Goal: Information Seeking & Learning: Learn about a topic

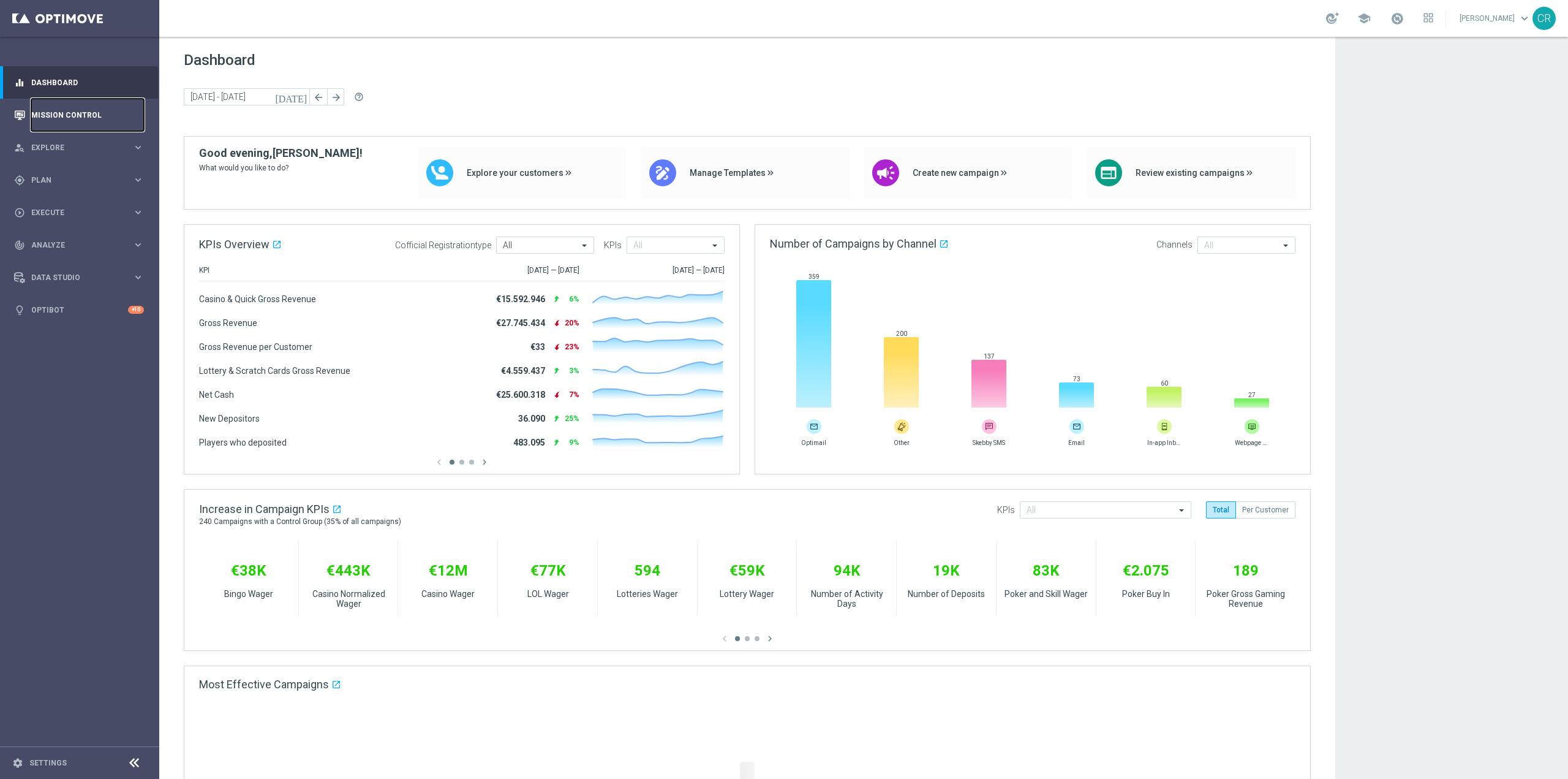
click at [79, 108] on link "Mission Control" at bounding box center [87, 115] width 112 height 33
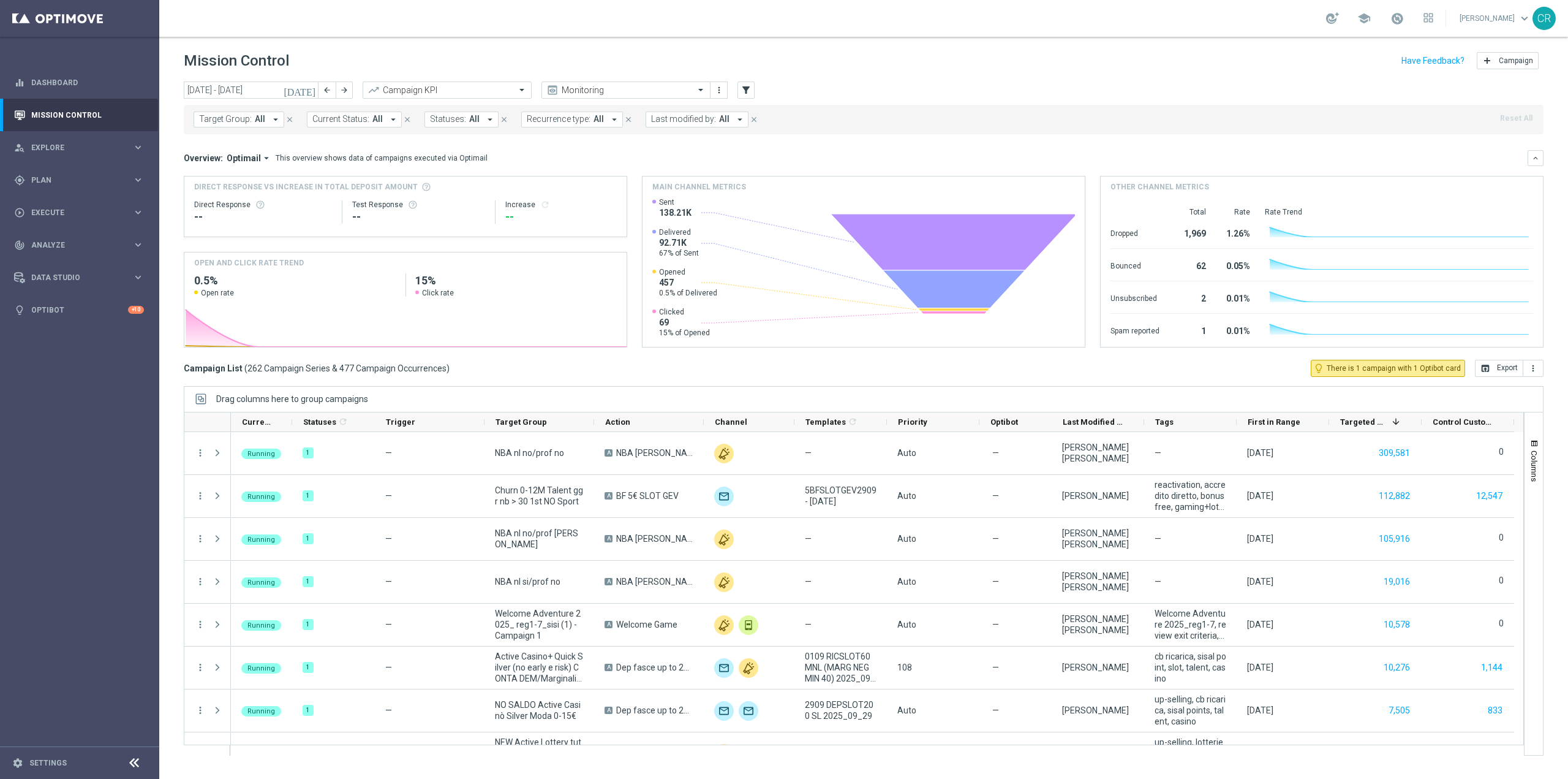
click at [315, 90] on icon "[DATE]" at bounding box center [300, 90] width 33 height 11
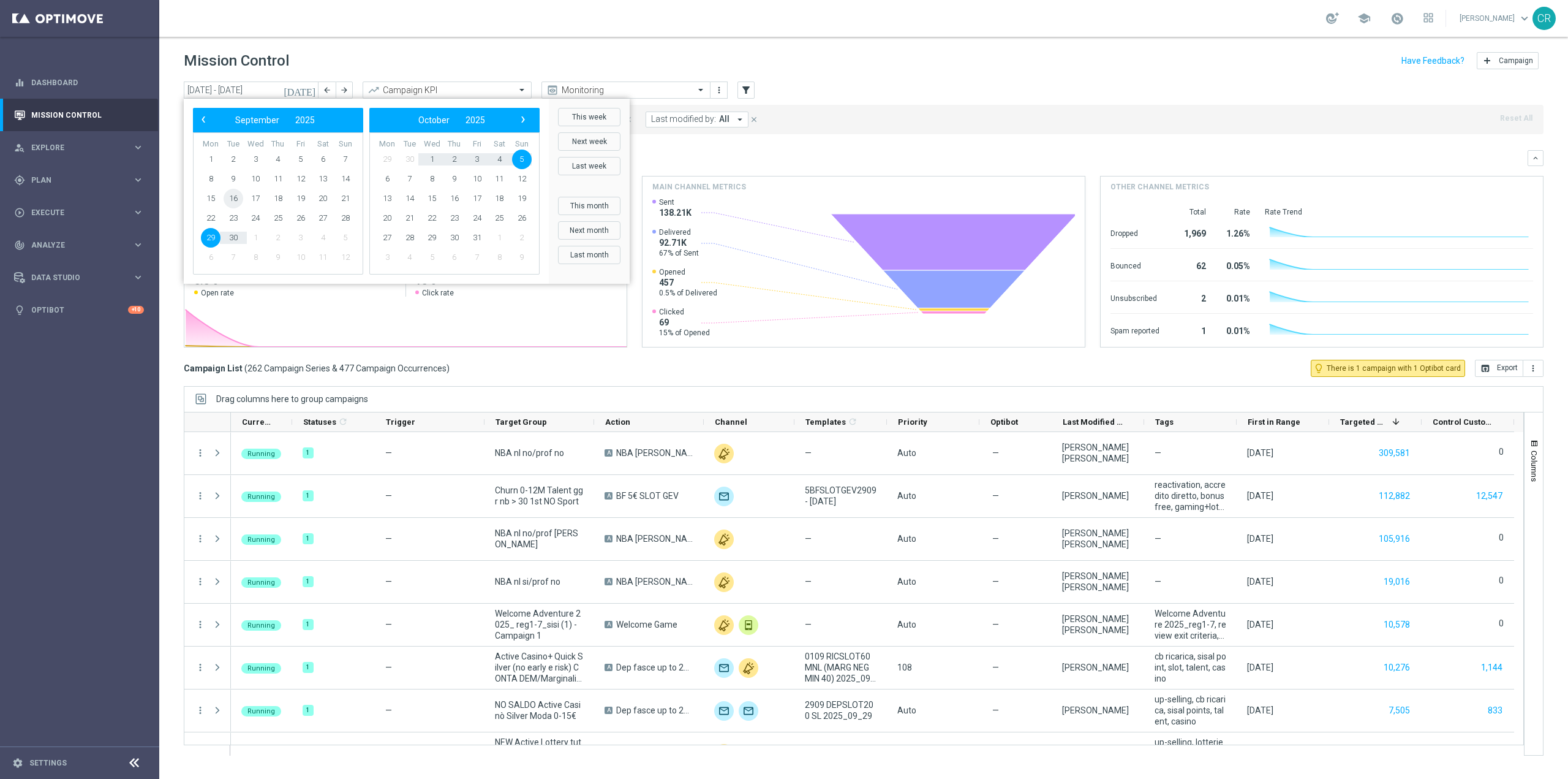
click at [232, 202] on span "16" at bounding box center [233, 198] width 20 height 20
click at [213, 219] on span "22" at bounding box center [211, 218] width 20 height 20
type input "16 Sep 2025 - 22 Sep 2025"
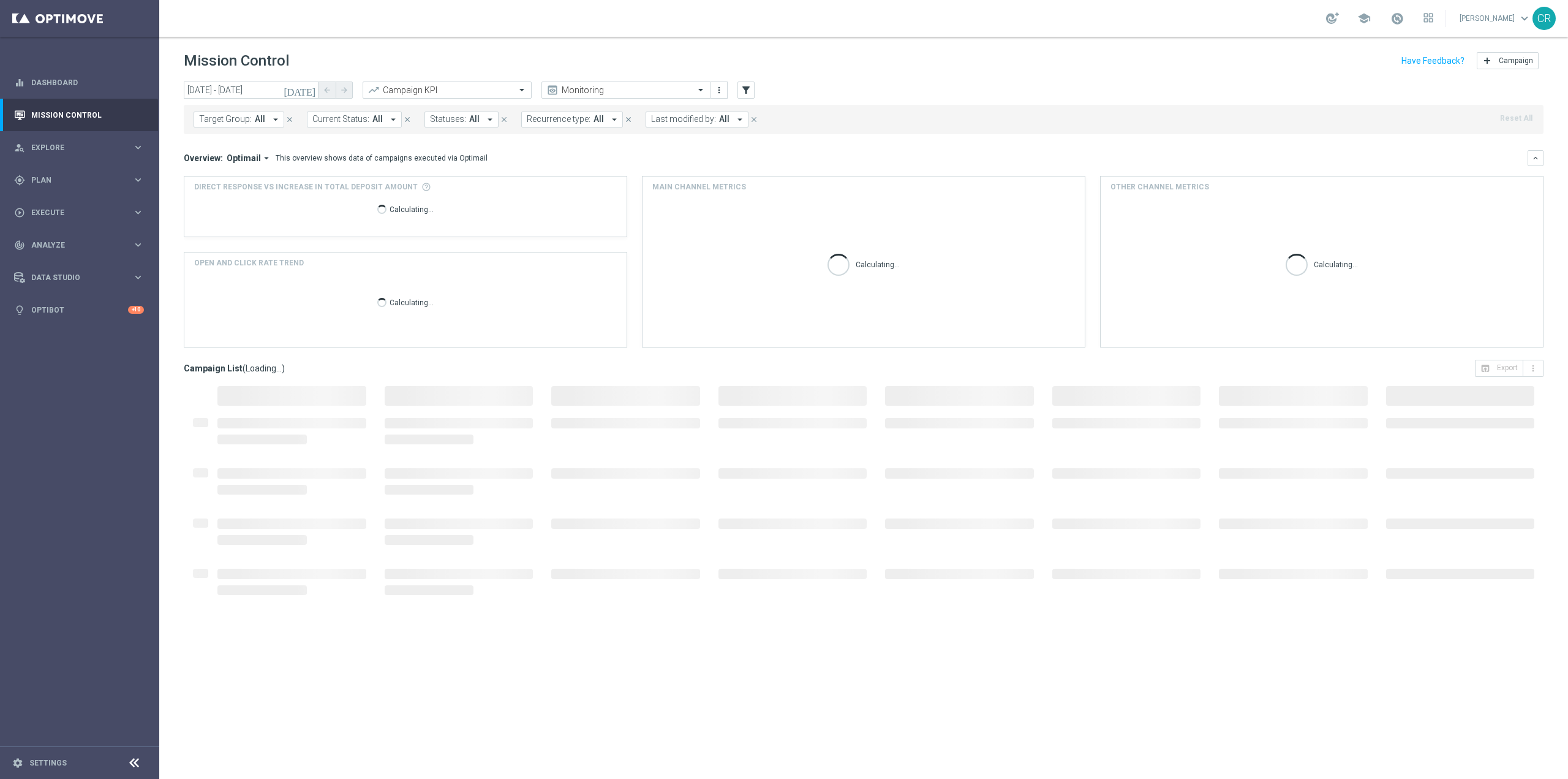
click at [237, 119] on span "Target Group:" at bounding box center [225, 119] width 52 height 11
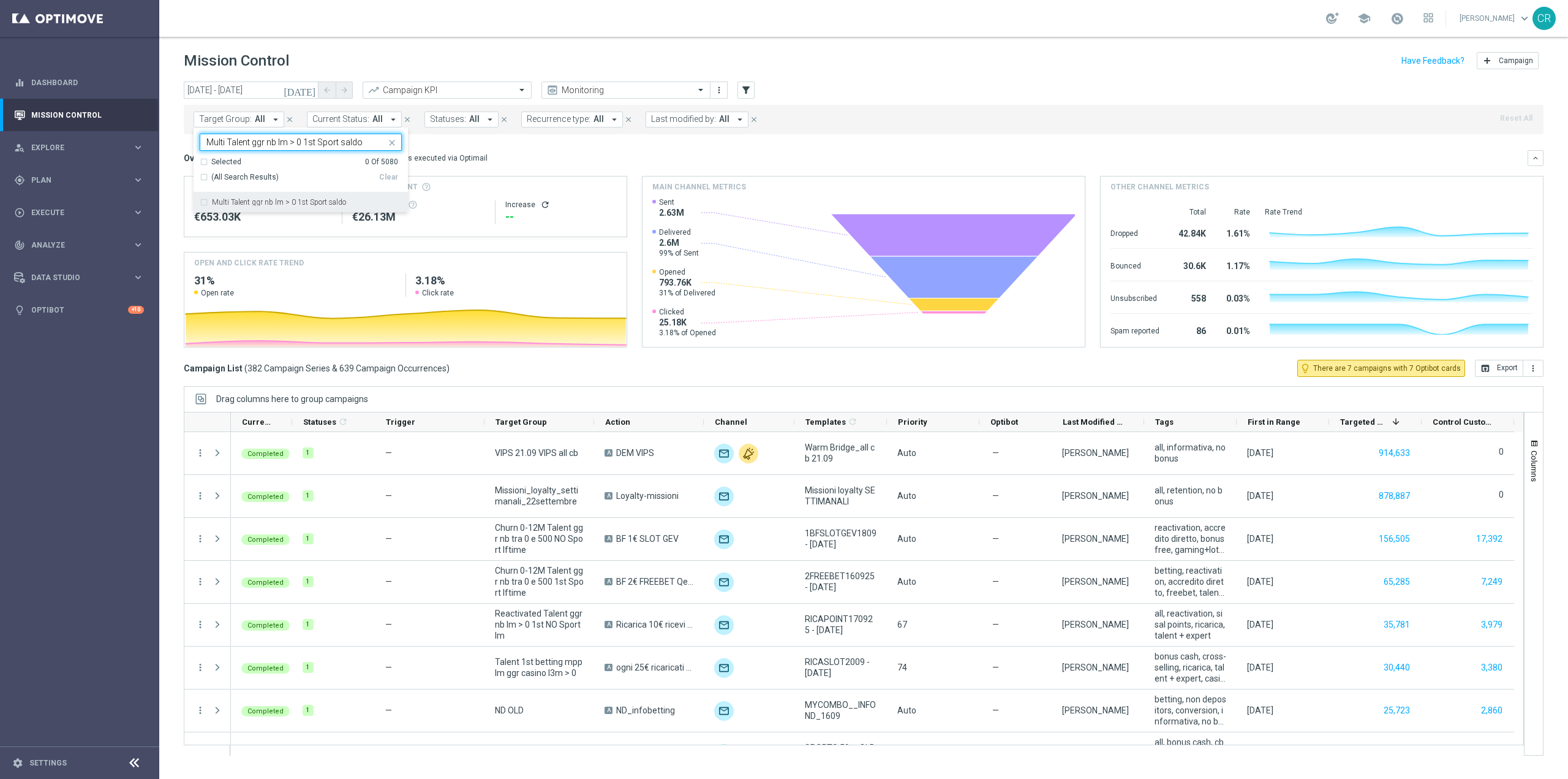
type input "Multi Talent ggr nb lm > 0 1st Sport saldo"
click at [540, 154] on div "Overview: Optimail arrow_drop_down This overview shows data of campaigns execut…" at bounding box center [855, 158] width 1344 height 11
click at [219, 122] on span "Target Group:" at bounding box center [225, 119] width 52 height 11
click at [289, 204] on label "Multi Talent ggr nb lm > 0 1st Sport saldo" at bounding box center [279, 202] width 134 height 8
type input "Multi Talent ggr nb lm > 0 1st Sport saldo"
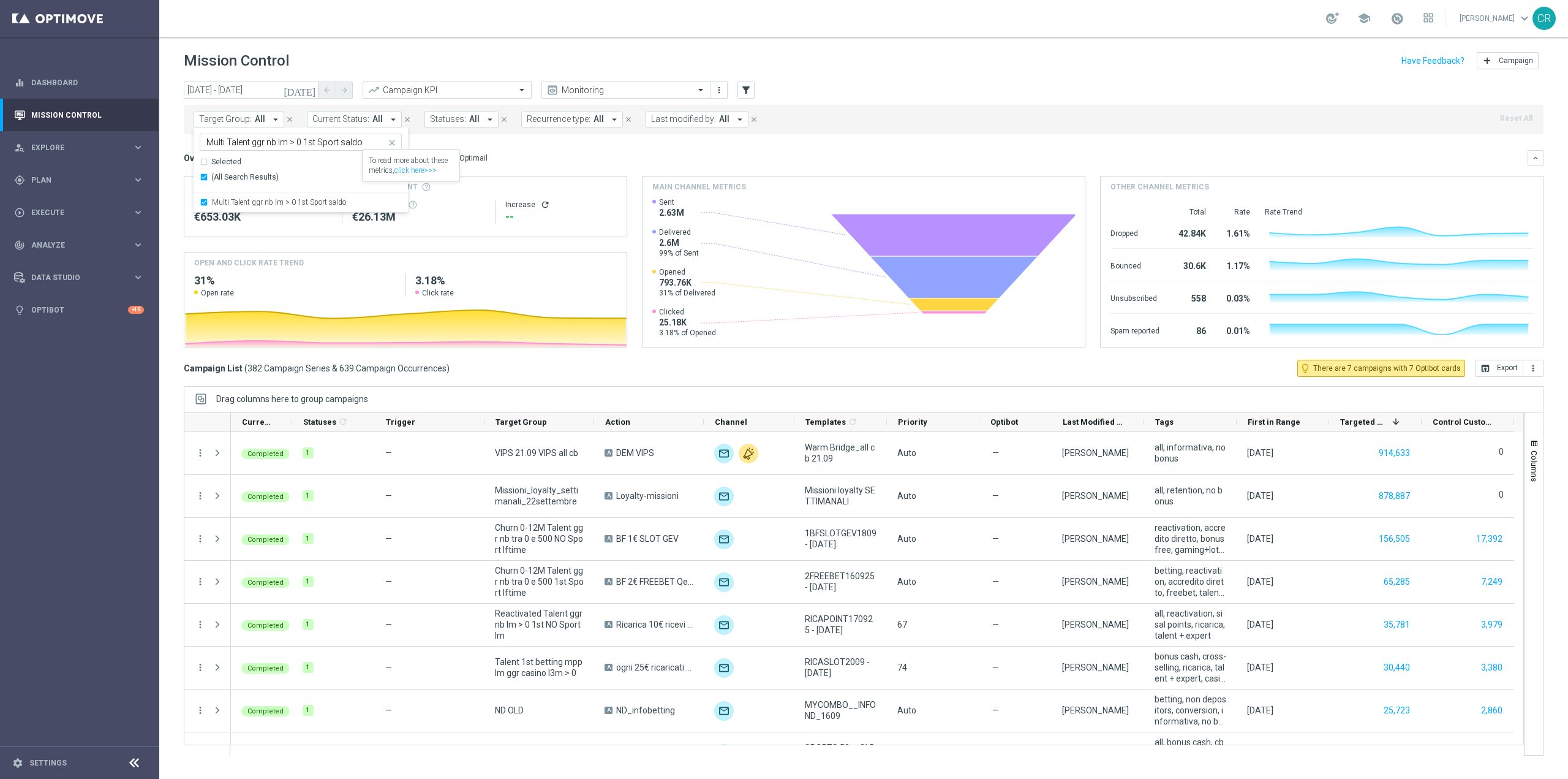
click at [653, 125] on button "Last modified by: All arrow_drop_down" at bounding box center [697, 119] width 103 height 16
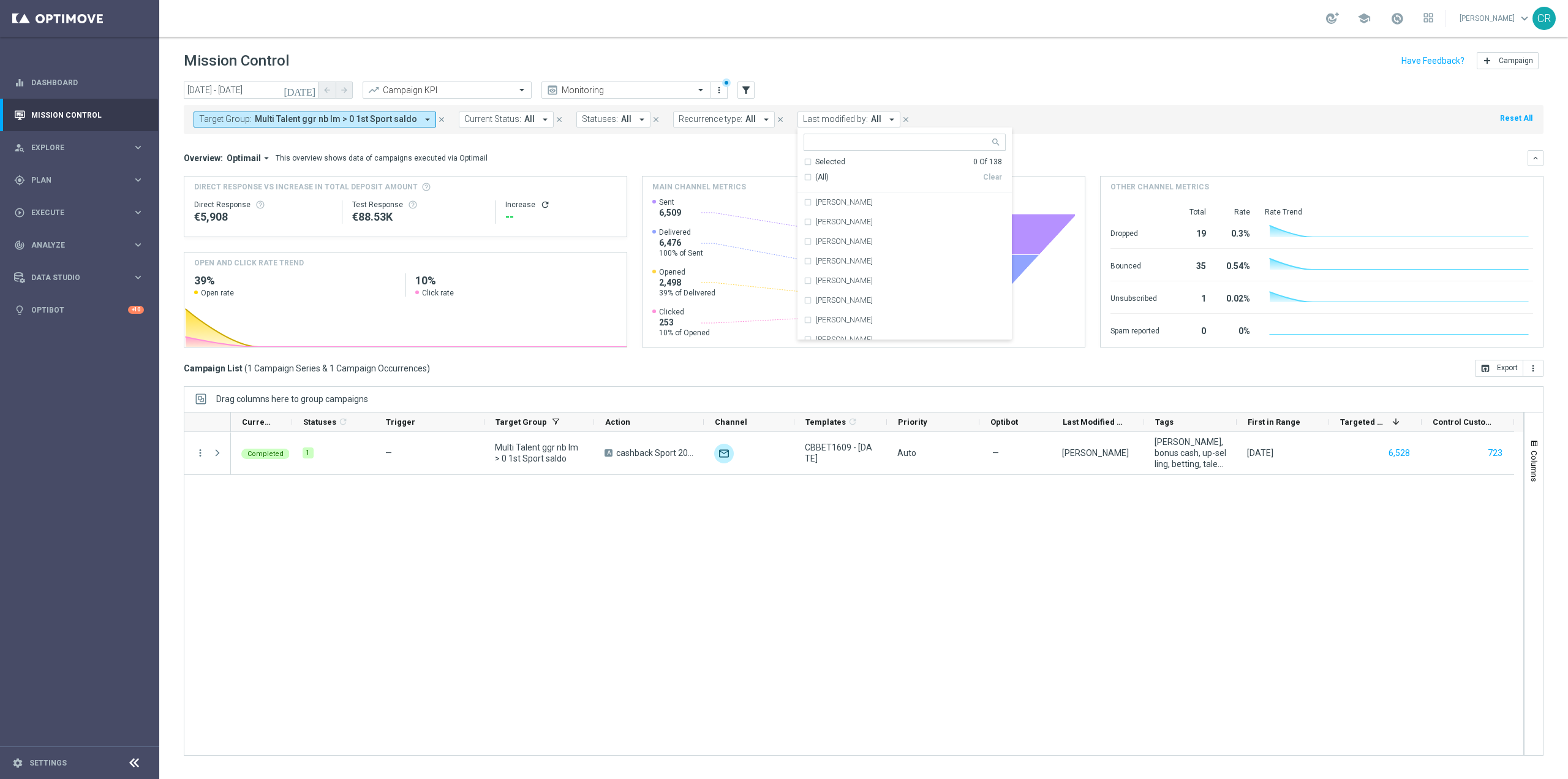
click at [665, 144] on mini-dashboard "Overview: Optimail arrow_drop_down This overview shows data of campaigns execut…" at bounding box center [864, 247] width 1360 height 226
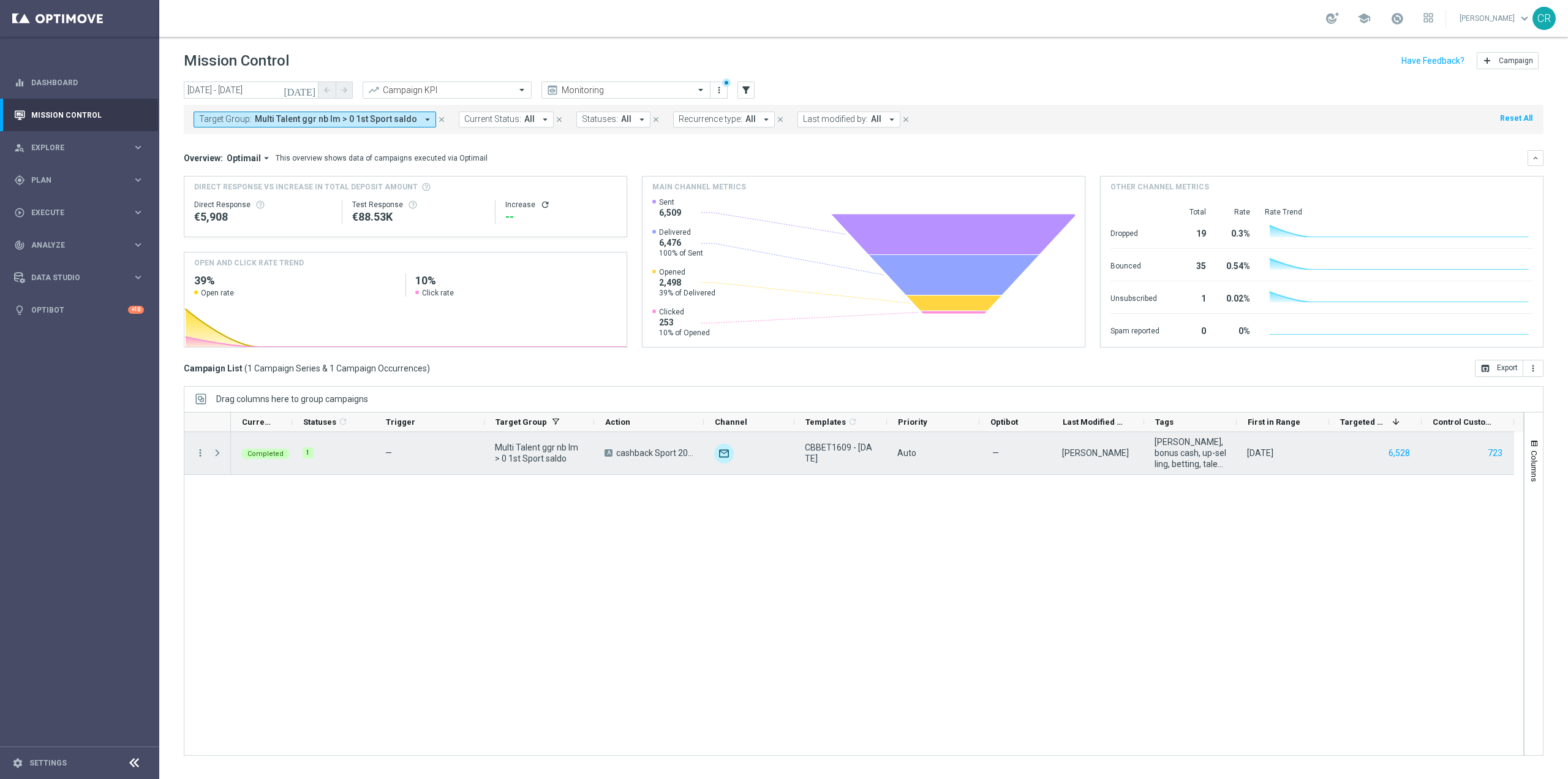
click at [217, 452] on span at bounding box center [217, 452] width 11 height 10
click at [196, 451] on icon "more_vert" at bounding box center [200, 453] width 11 height 11
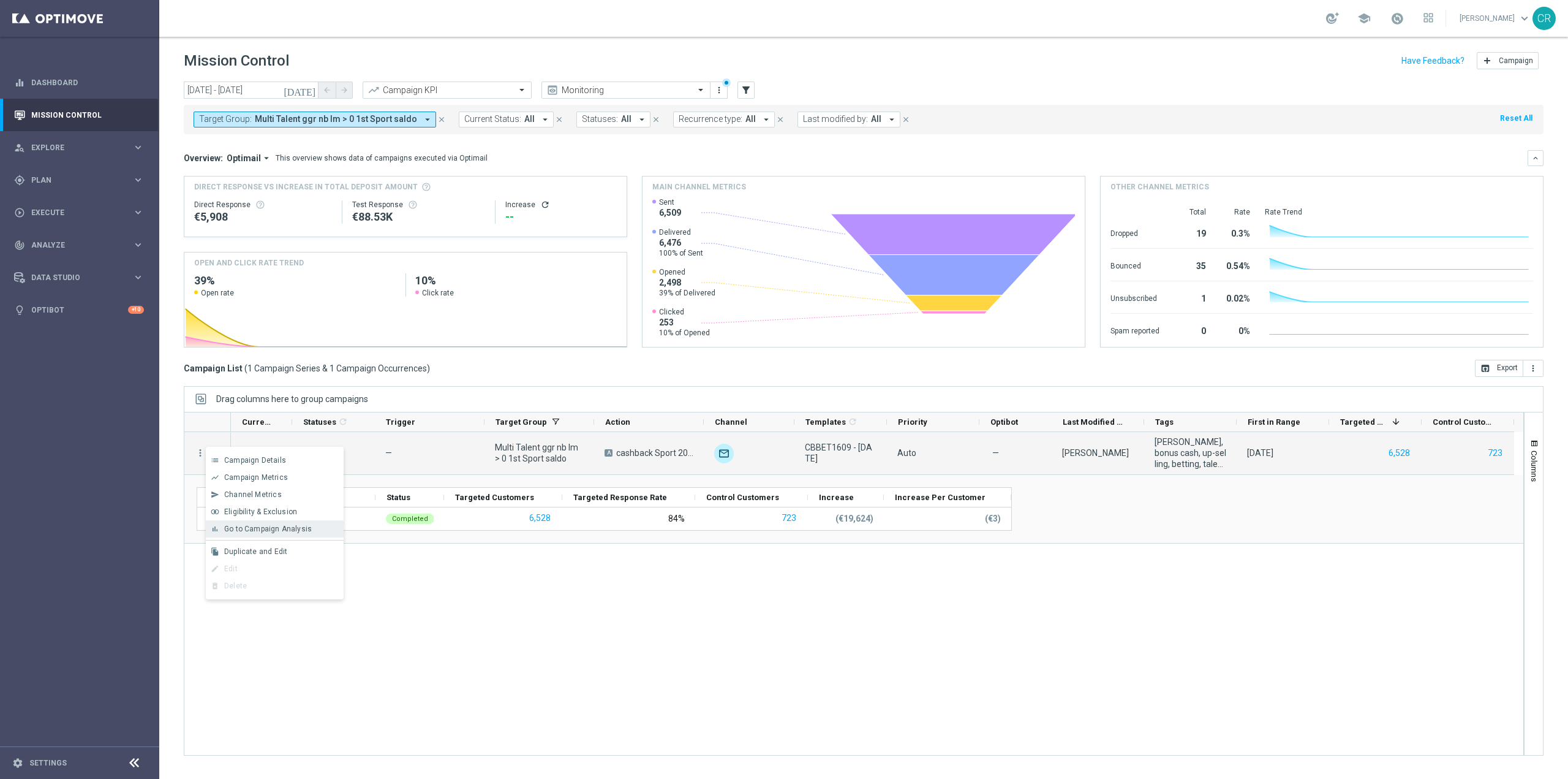
click at [234, 530] on span "Go to Campaign Analysis" at bounding box center [267, 528] width 87 height 8
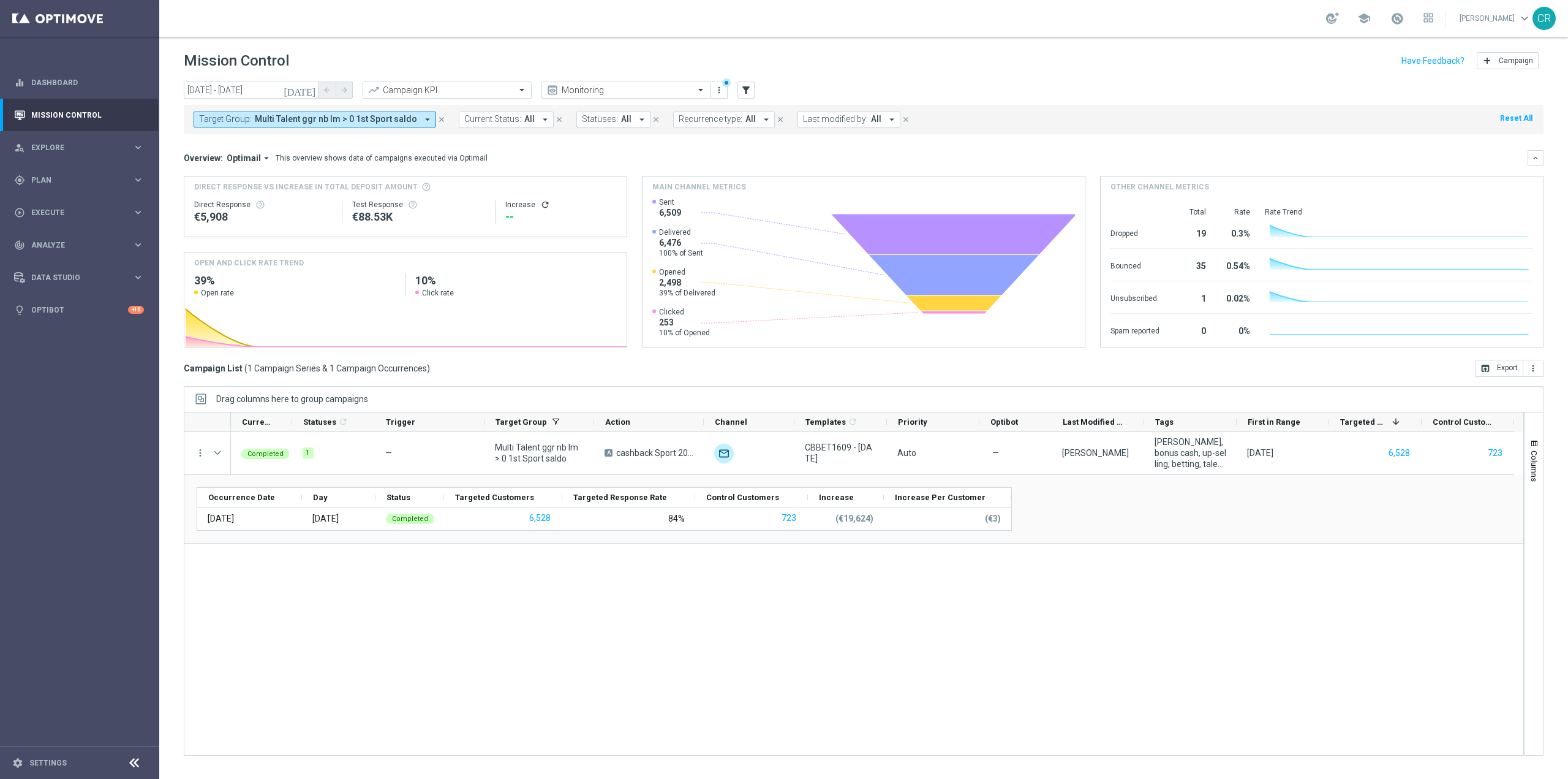
click at [282, 120] on span "Multi Talent ggr nb lm > 0 1st Sport saldo" at bounding box center [336, 119] width 163 height 11
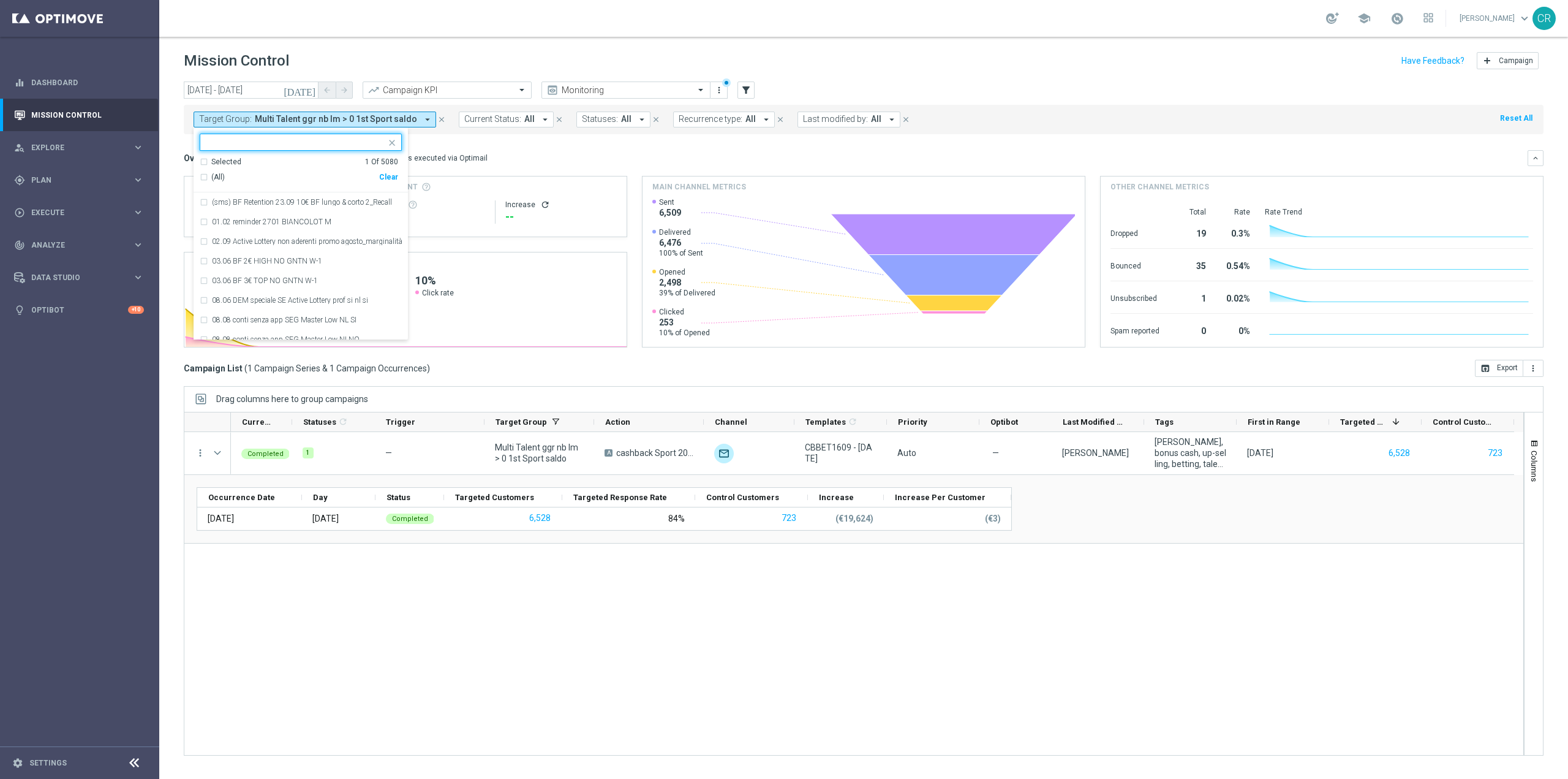
click at [0, 0] on div "Clear" at bounding box center [0, 0] width 0 height 0
click at [322, 142] on input "text" at bounding box center [296, 143] width 179 height 11
paste input "Multi Master Low 1st Sport lm saldo"
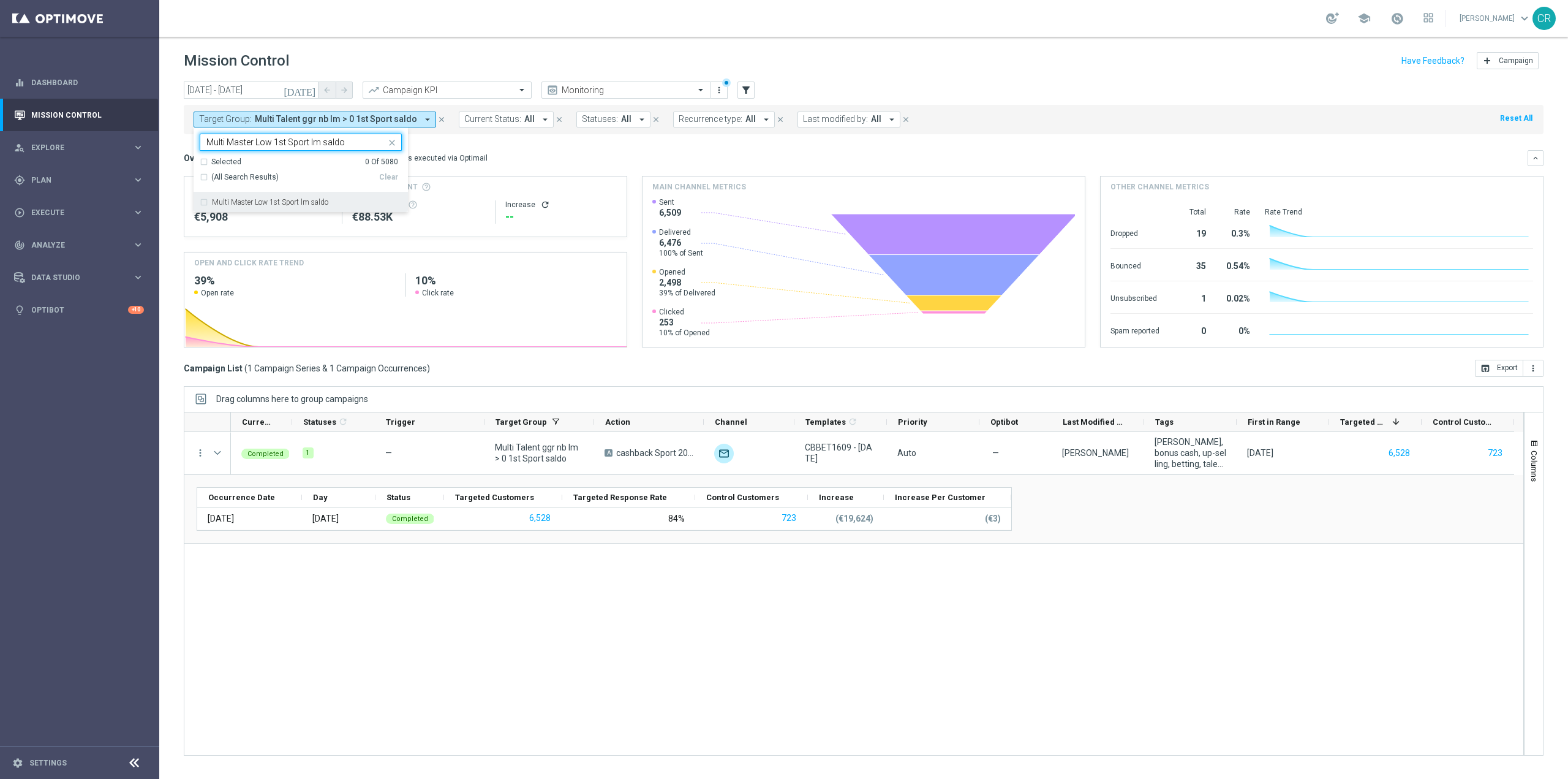
click at [296, 204] on label "Multi Master Low 1st Sport lm saldo" at bounding box center [270, 202] width 116 height 8
type input "Multi Master Low 1st Sport lm saldo"
click at [526, 160] on div "Overview: Optimail arrow_drop_down This overview shows data of campaigns execut…" at bounding box center [855, 158] width 1344 height 11
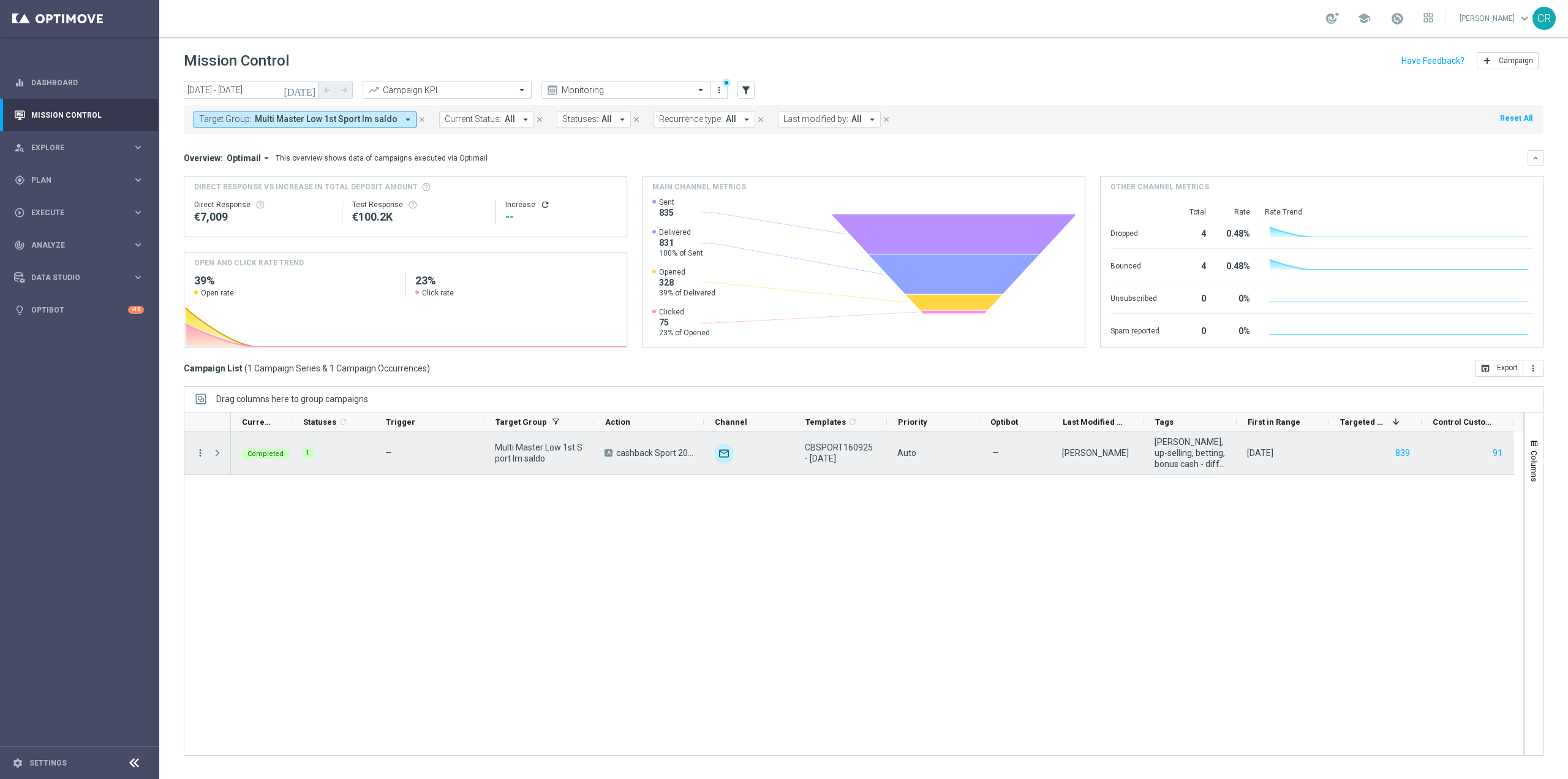
click at [203, 453] on icon "more_vert" at bounding box center [200, 453] width 11 height 11
click at [247, 536] on div "bar_chart Go to Campaign Analysis" at bounding box center [274, 529] width 138 height 17
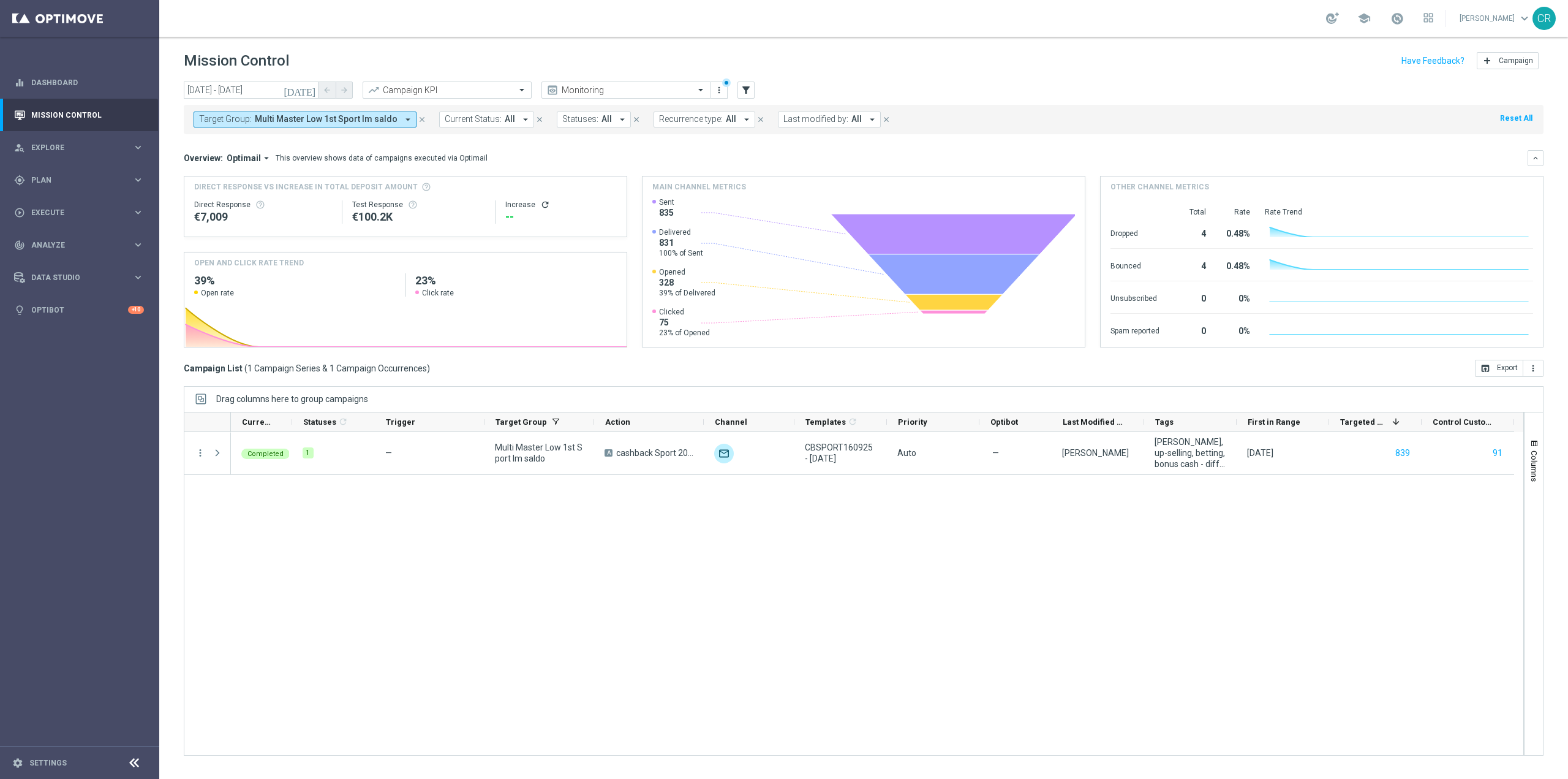
click at [356, 116] on span "Multi Master Low 1st Sport lm saldo" at bounding box center [326, 119] width 143 height 11
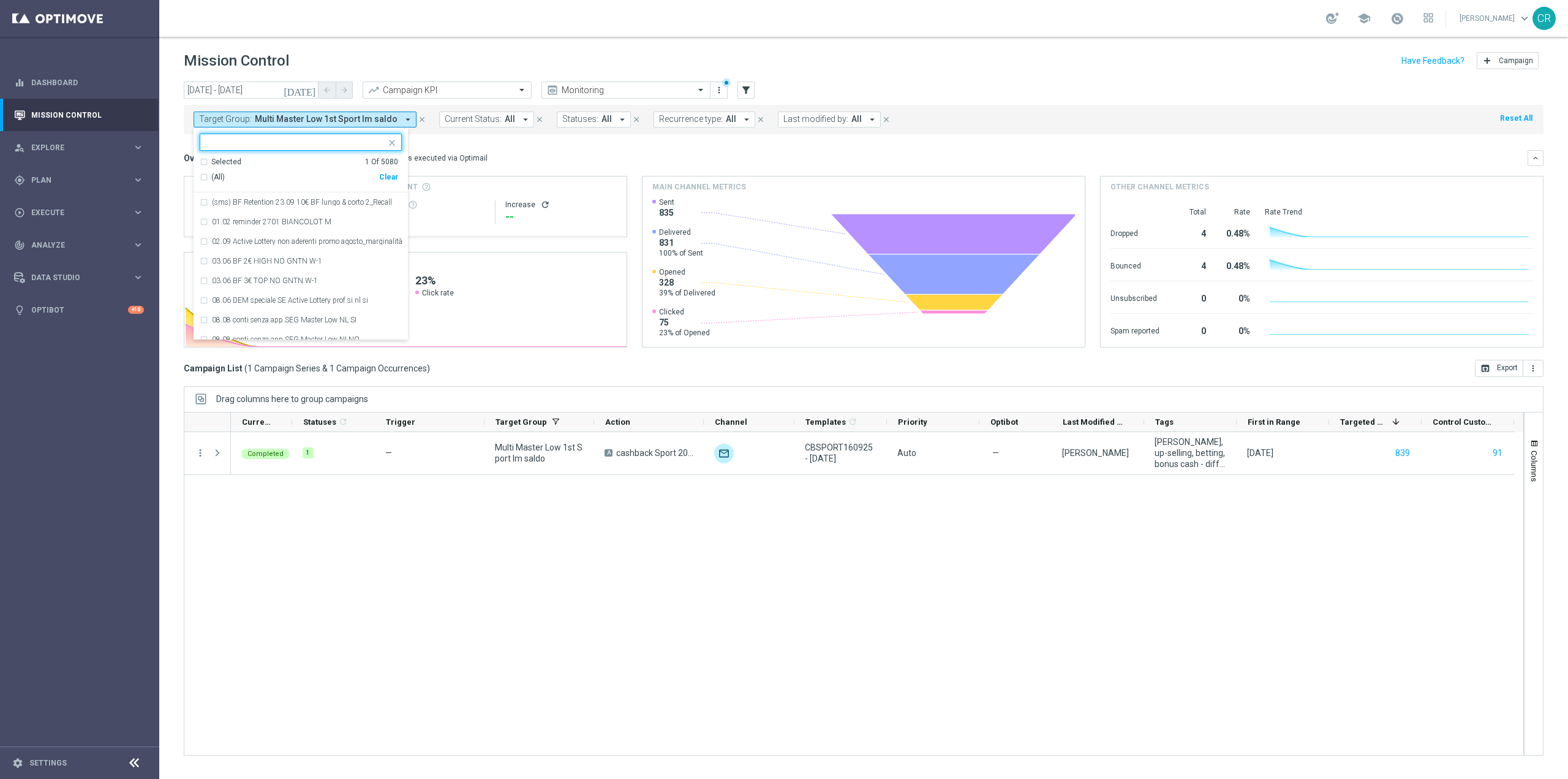
click at [0, 0] on div "Clear" at bounding box center [0, 0] width 0 height 0
click at [316, 144] on input "text" at bounding box center [296, 143] width 179 height 11
paste input "Multi Master Low 1st Sport lm NO saldo"
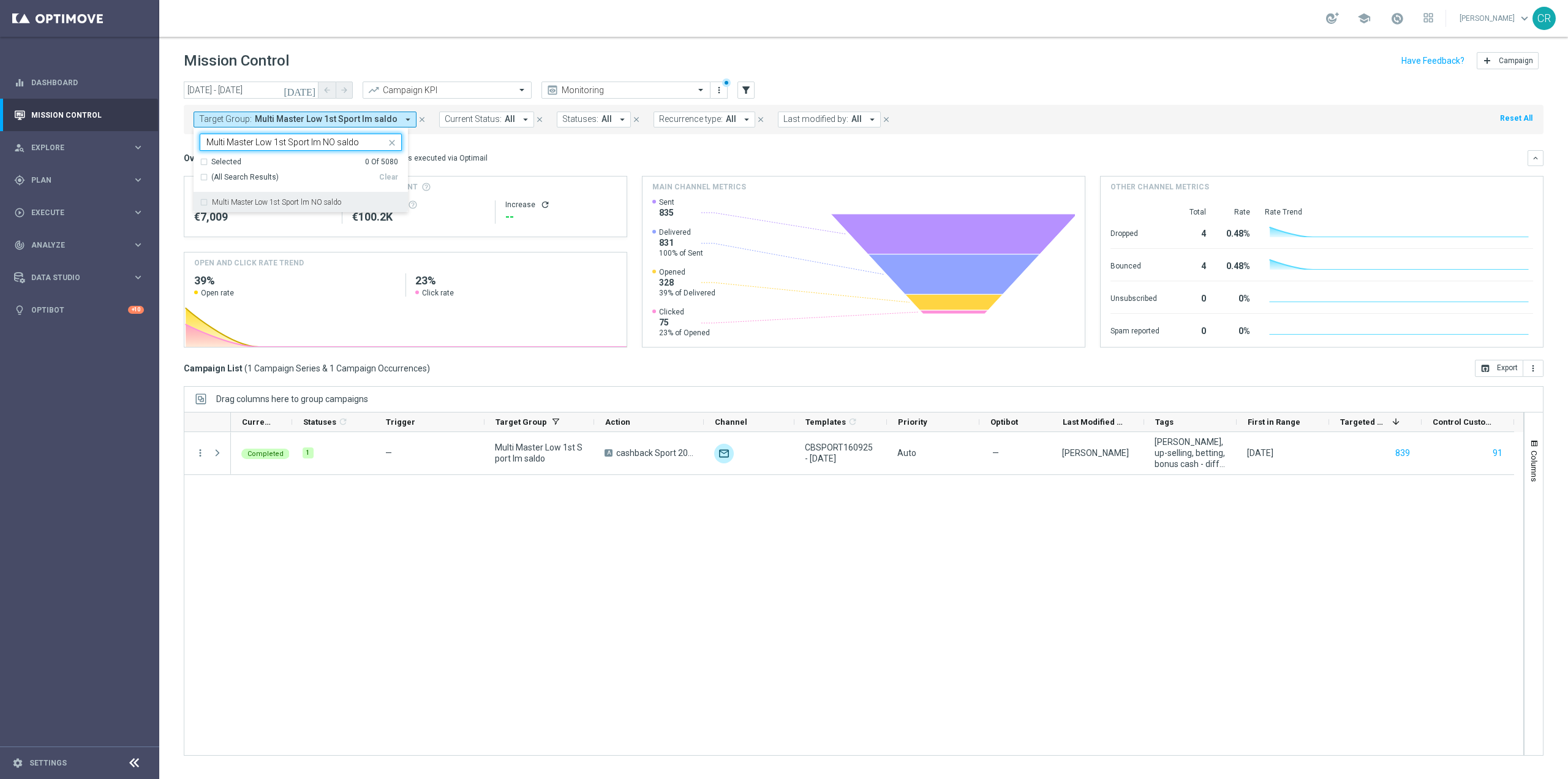
click at [311, 201] on label "Multi Master Low 1st Sport lm NO saldo" at bounding box center [277, 202] width 129 height 8
type input "Multi Master Low 1st Sport lm NO saldo"
click at [535, 144] on mini-dashboard "Overview: Optimail arrow_drop_down This overview shows data of campaigns execut…" at bounding box center [864, 247] width 1360 height 226
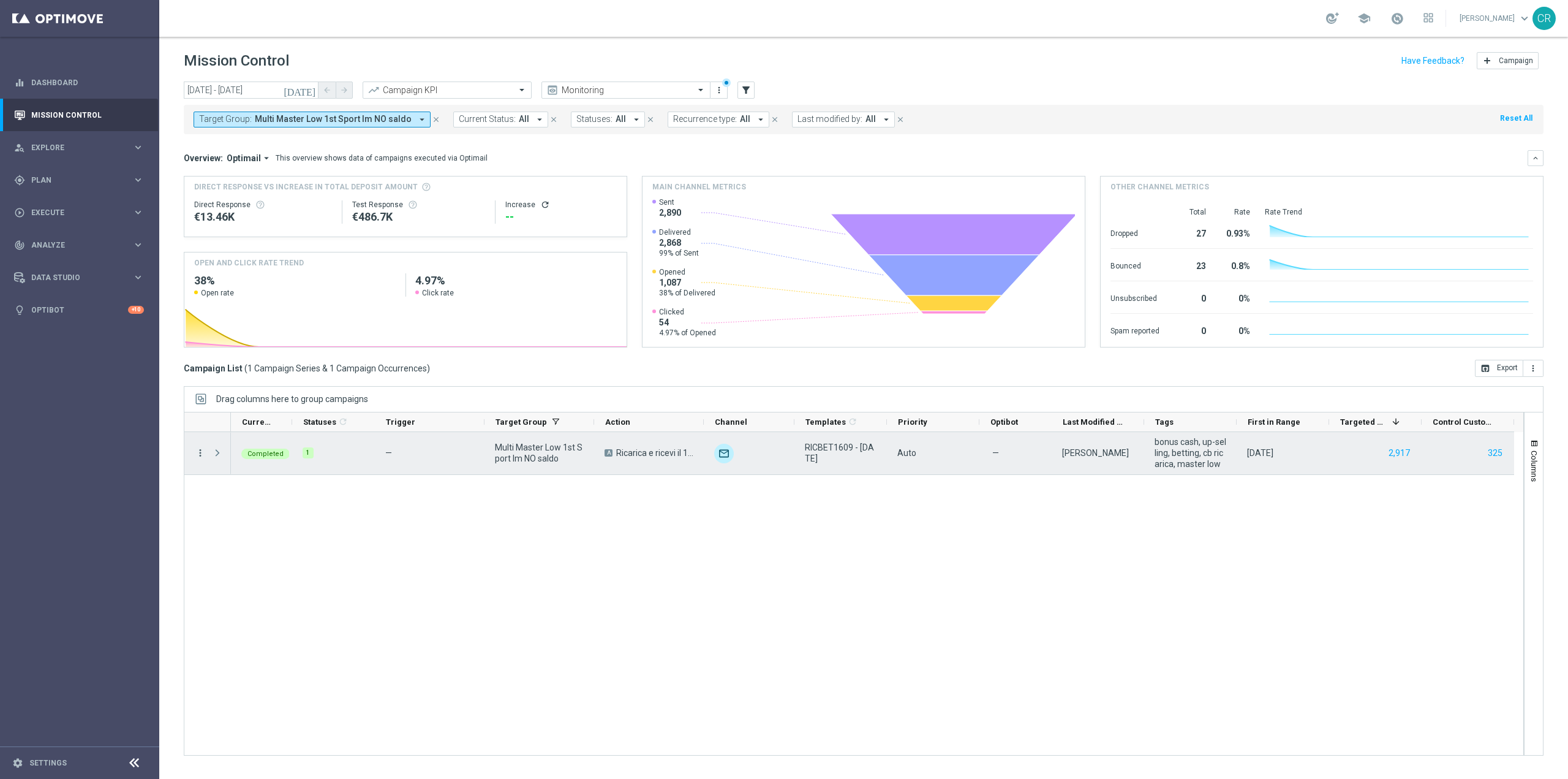
click at [198, 454] on icon "more_vert" at bounding box center [200, 453] width 11 height 11
click at [245, 527] on span "Go to Campaign Analysis" at bounding box center [267, 528] width 87 height 8
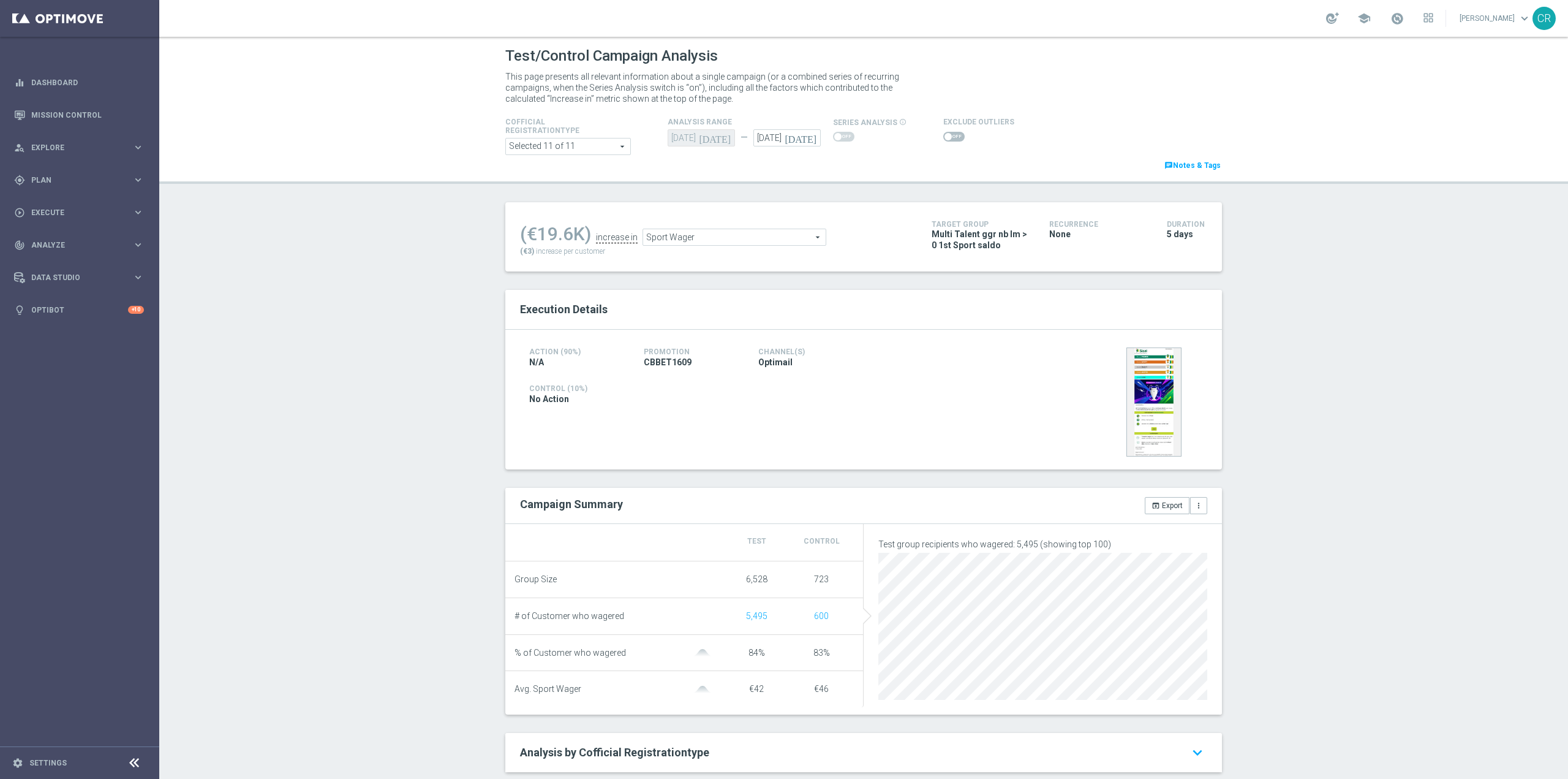
click at [810, 141] on icon "[DATE]" at bounding box center [803, 136] width 36 height 14
click at [770, 264] on span "22" at bounding box center [780, 266] width 20 height 20
type input "[DATE]"
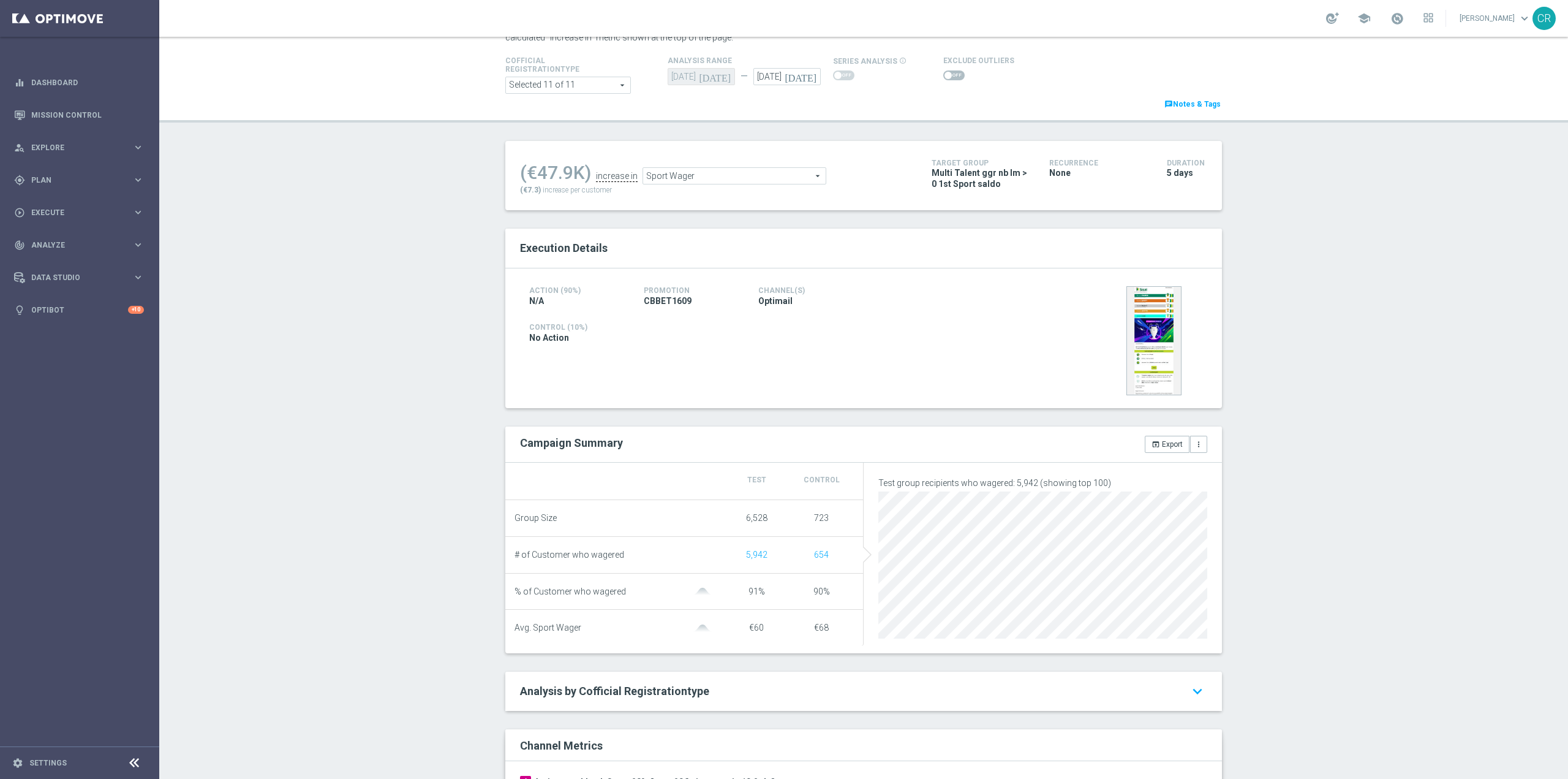
click at [954, 74] on span at bounding box center [954, 75] width 21 height 10
click at [954, 74] on input "checkbox" at bounding box center [954, 75] width 21 height 10
click at [673, 172] on span "Sport Wager" at bounding box center [722, 179] width 182 height 16
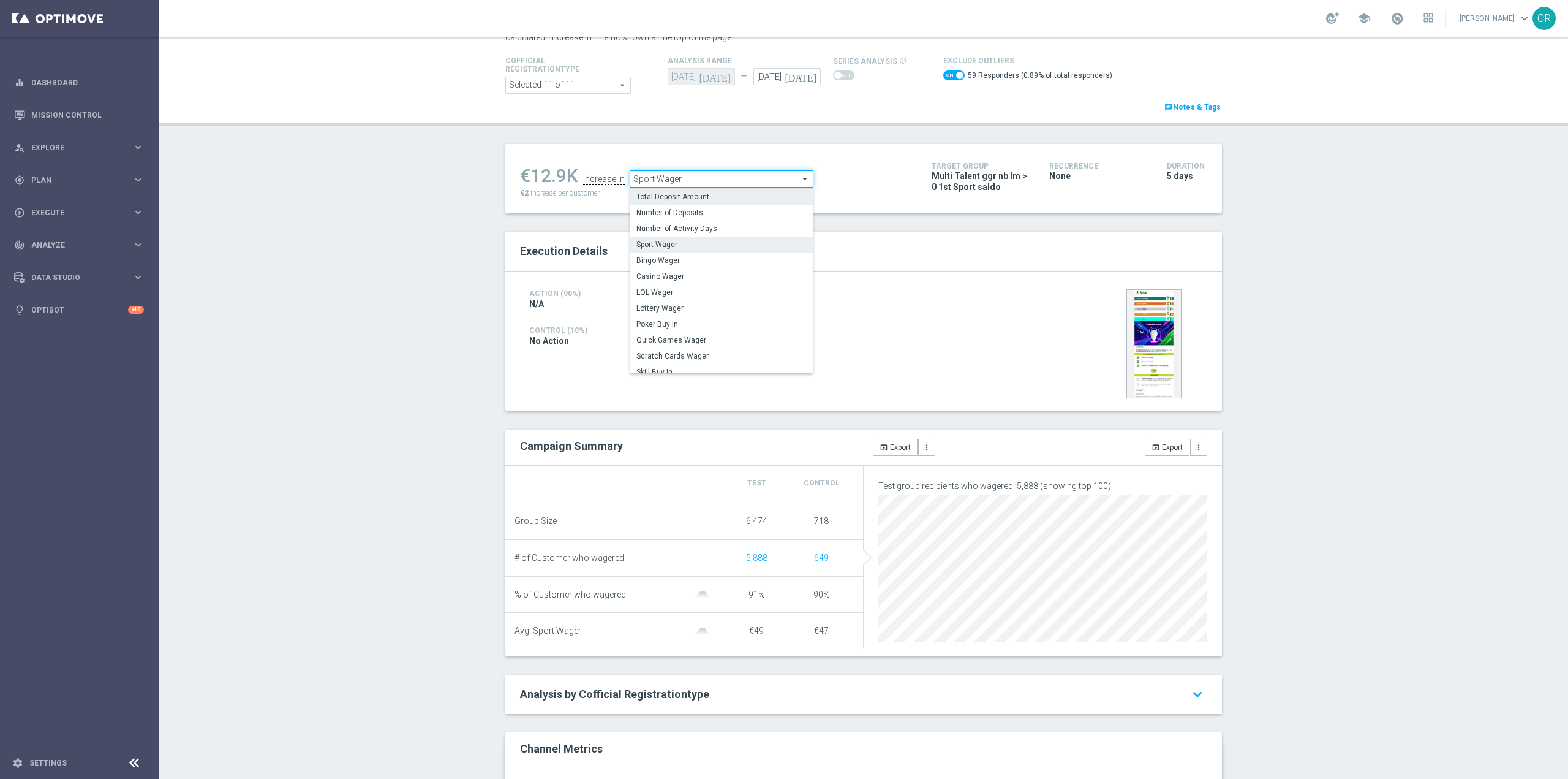
click at [684, 203] on label "Total Deposit Amount" at bounding box center [722, 196] width 182 height 16
checkbox input "false"
type input "Total Deposit Amount"
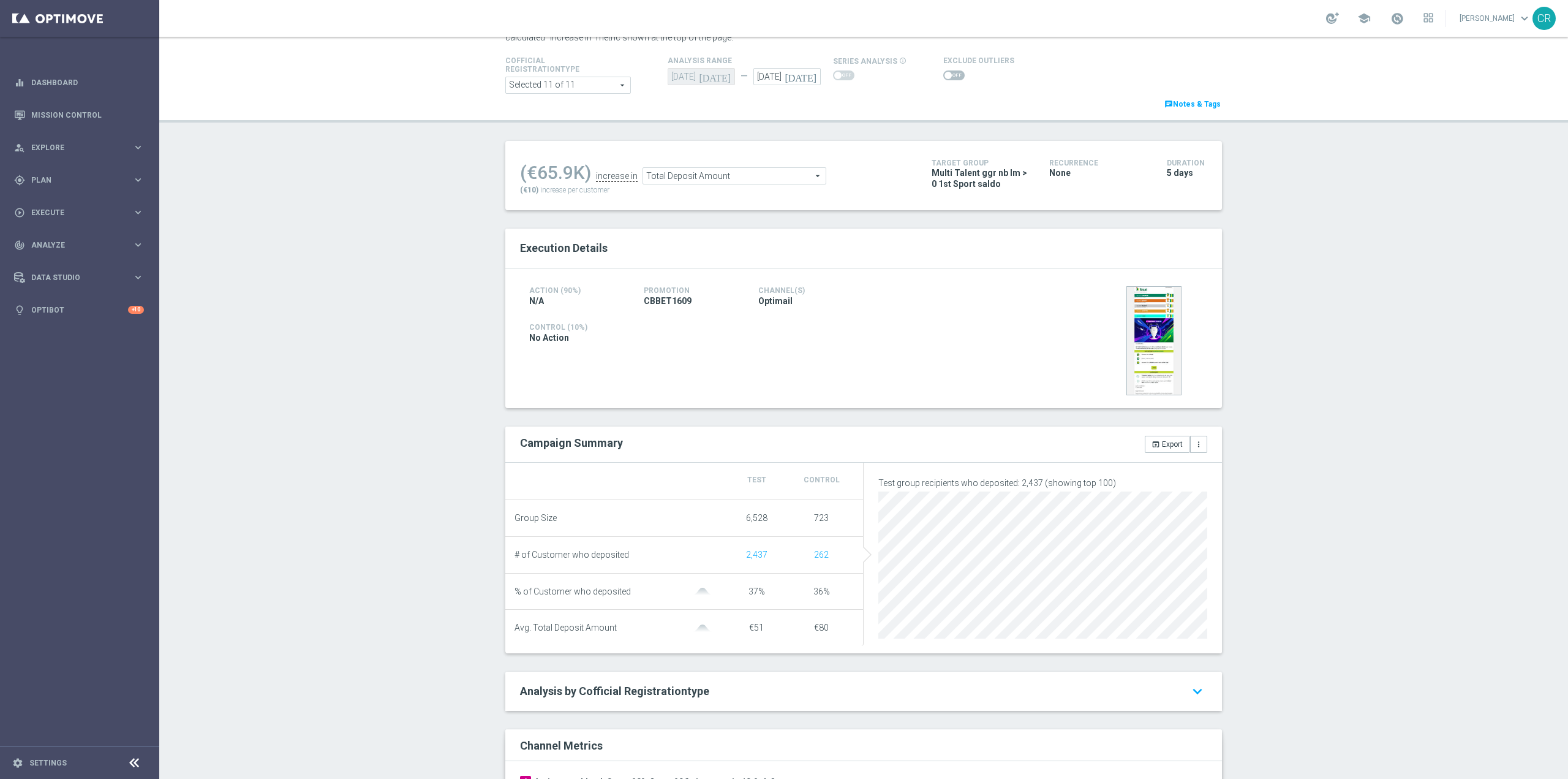
click at [944, 78] on span at bounding box center [954, 75] width 21 height 10
click at [944, 78] on input "checkbox" at bounding box center [954, 75] width 21 height 10
click at [753, 179] on span "Total Deposit Amount" at bounding box center [719, 179] width 182 height 16
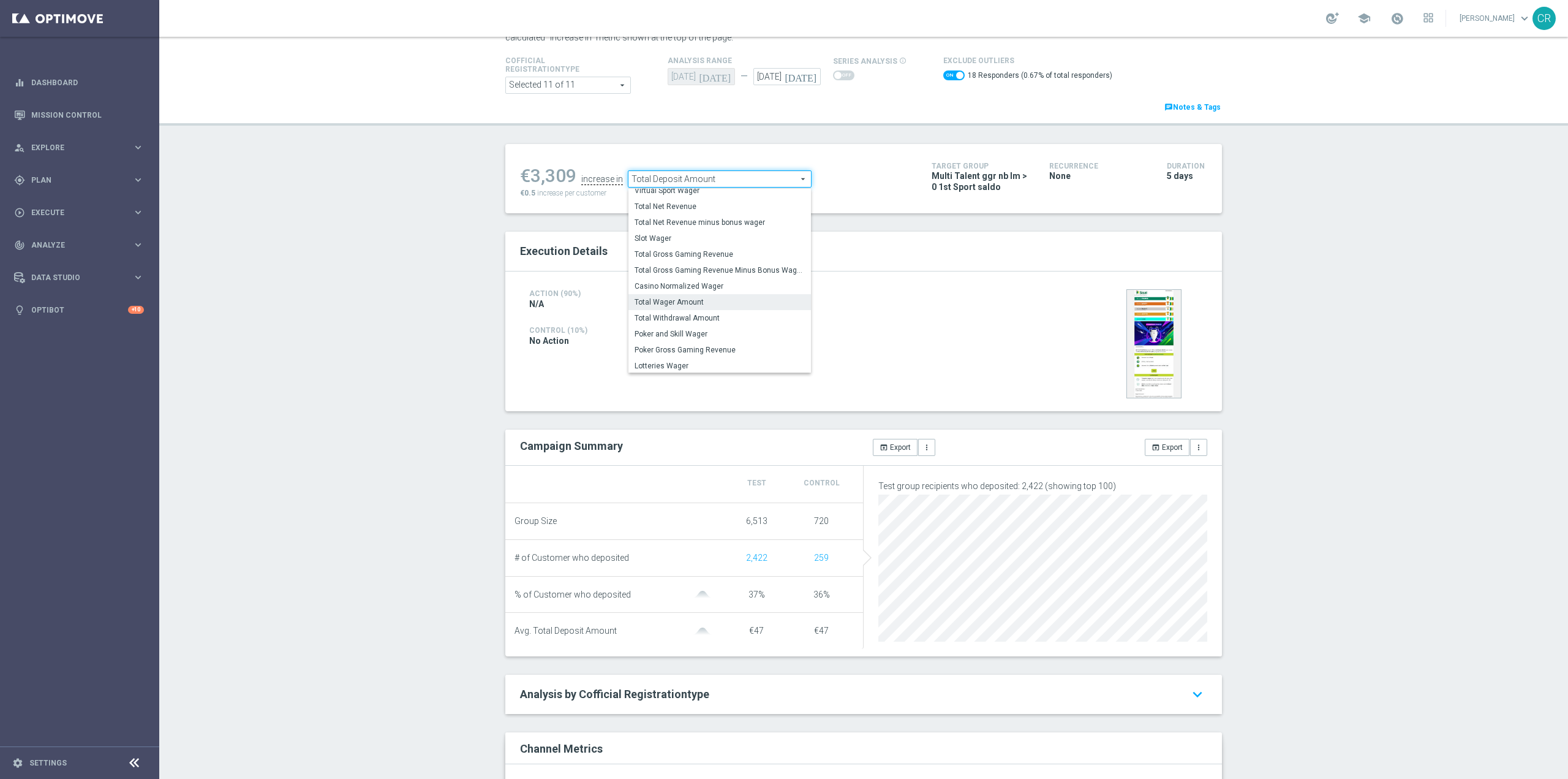
scroll to position [192, 0]
click at [709, 296] on span "Total Wager Amount" at bounding box center [719, 300] width 170 height 10
checkbox input "false"
type input "Total Wager Amount"
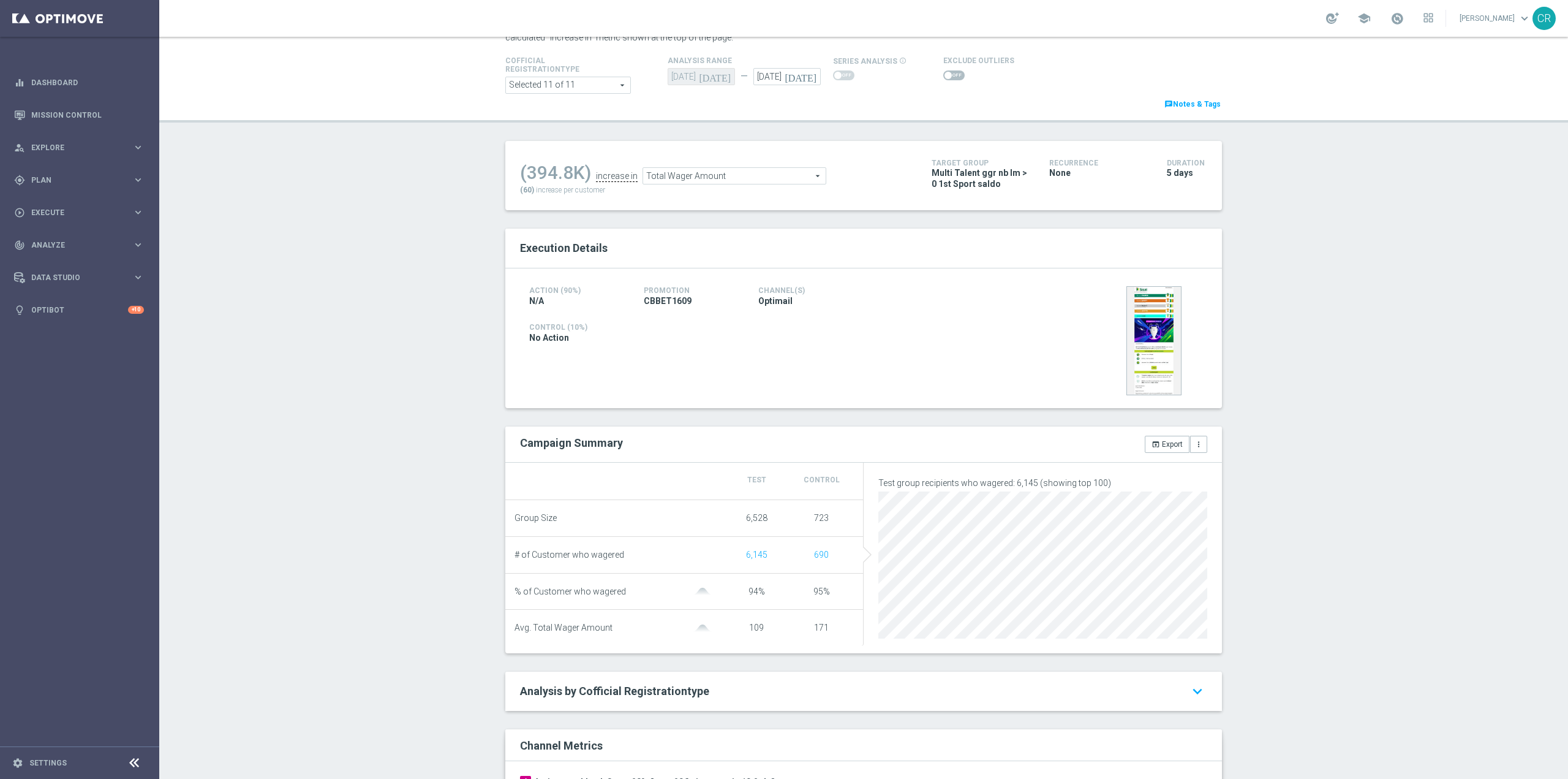
click at [944, 79] on span at bounding box center [954, 75] width 21 height 10
click at [944, 79] on input "checkbox" at bounding box center [954, 75] width 21 height 10
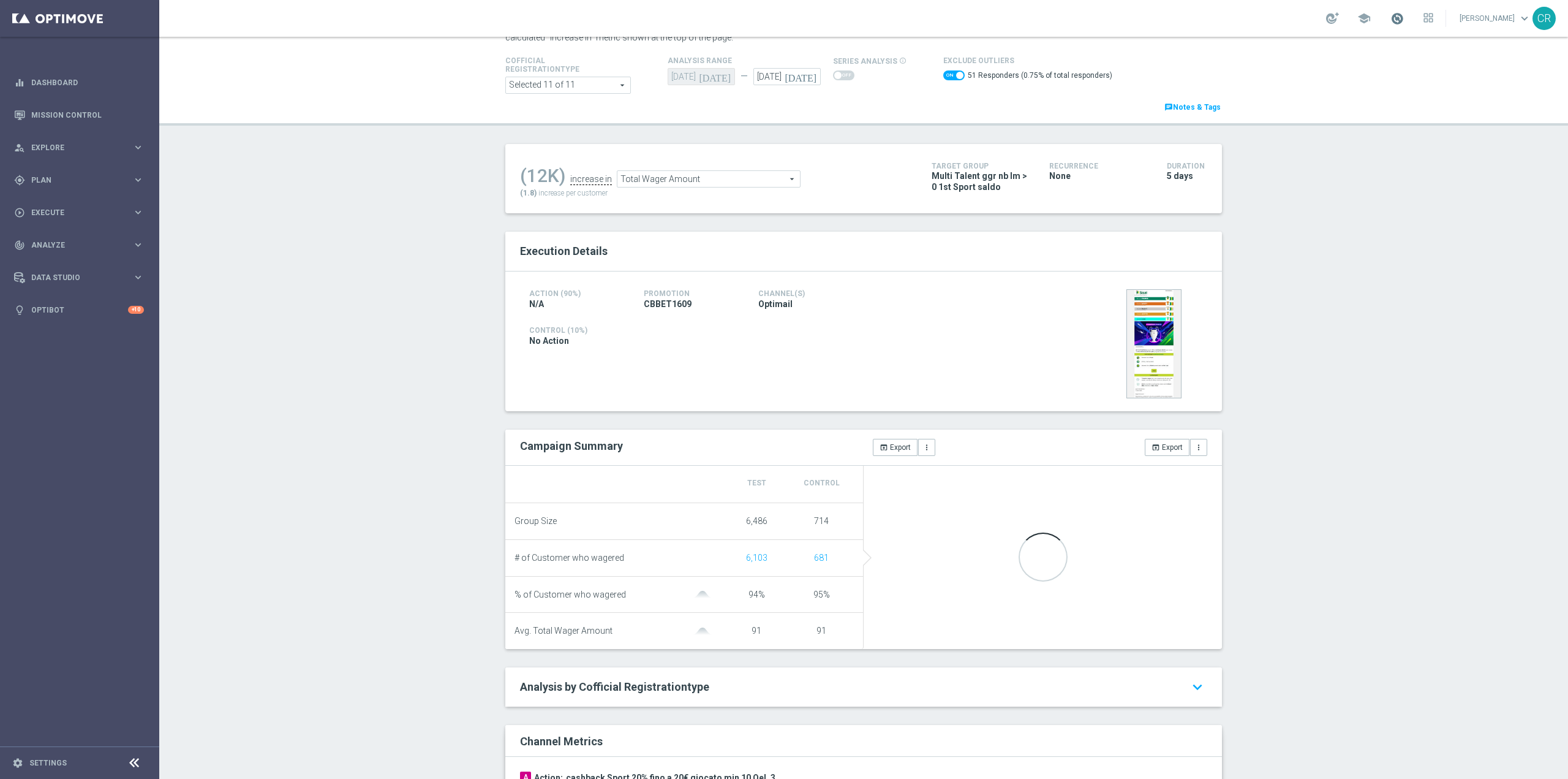
click at [1391, 17] on span at bounding box center [1398, 18] width 14 height 14
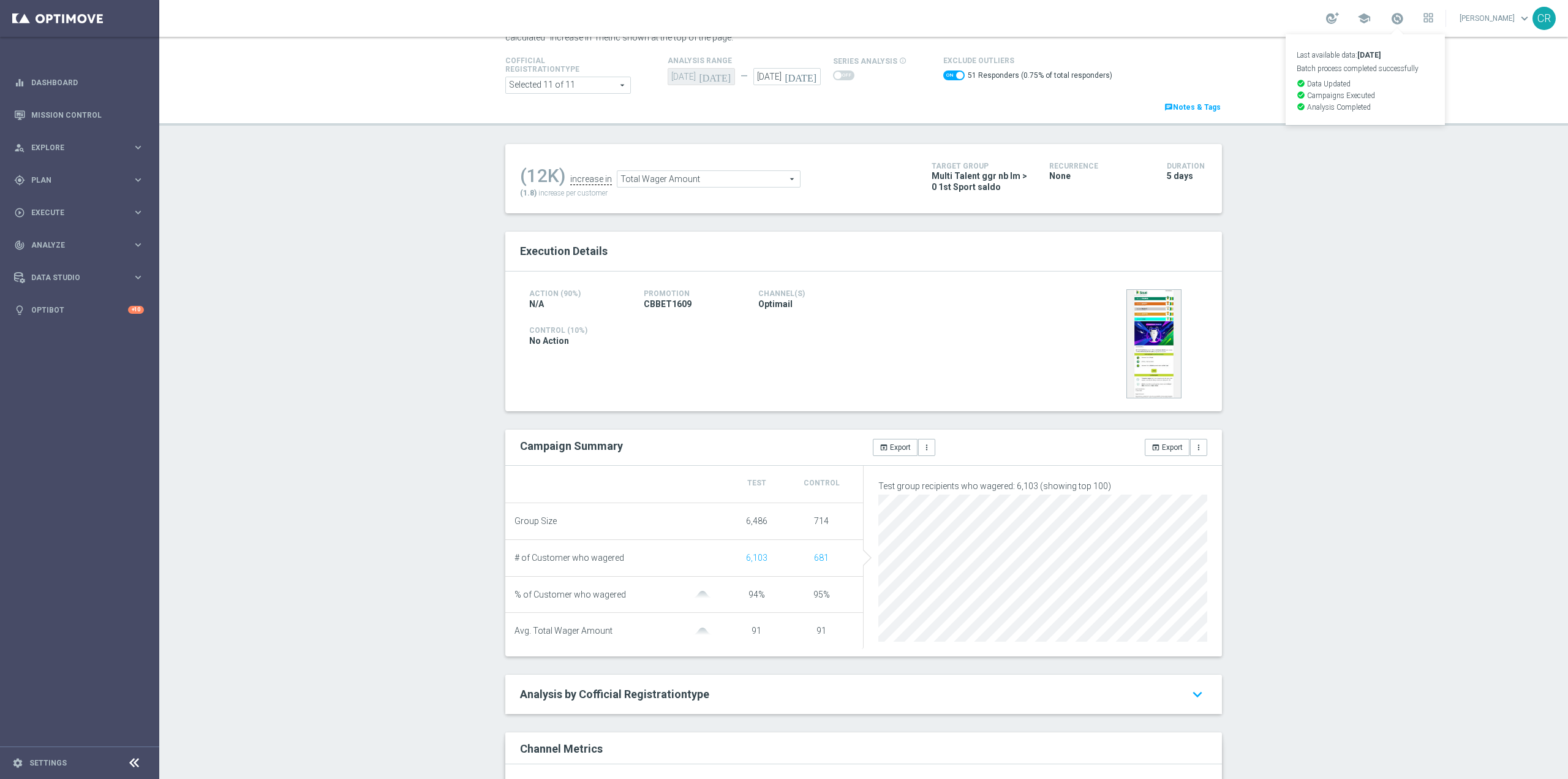
click at [1428, 78] on header "Test/Control Campaign Analysis This page presents all relevant information abou…" at bounding box center [864, 51] width 1409 height 150
click at [757, 180] on span "Total Wager Amount" at bounding box center [709, 179] width 182 height 16
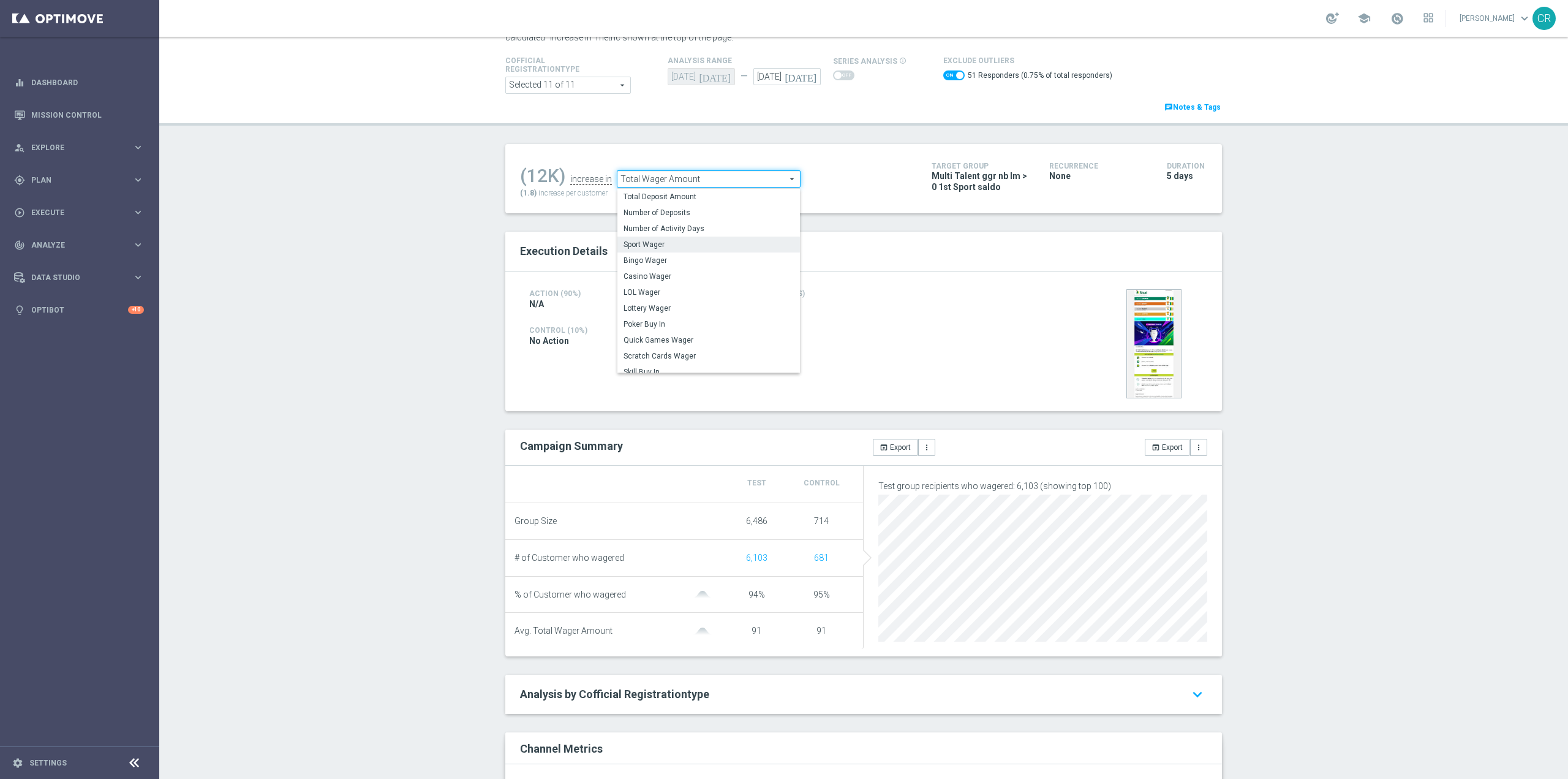
click at [717, 245] on span "Sport Wager" at bounding box center [709, 244] width 170 height 10
checkbox input "false"
type input "Sport Wager"
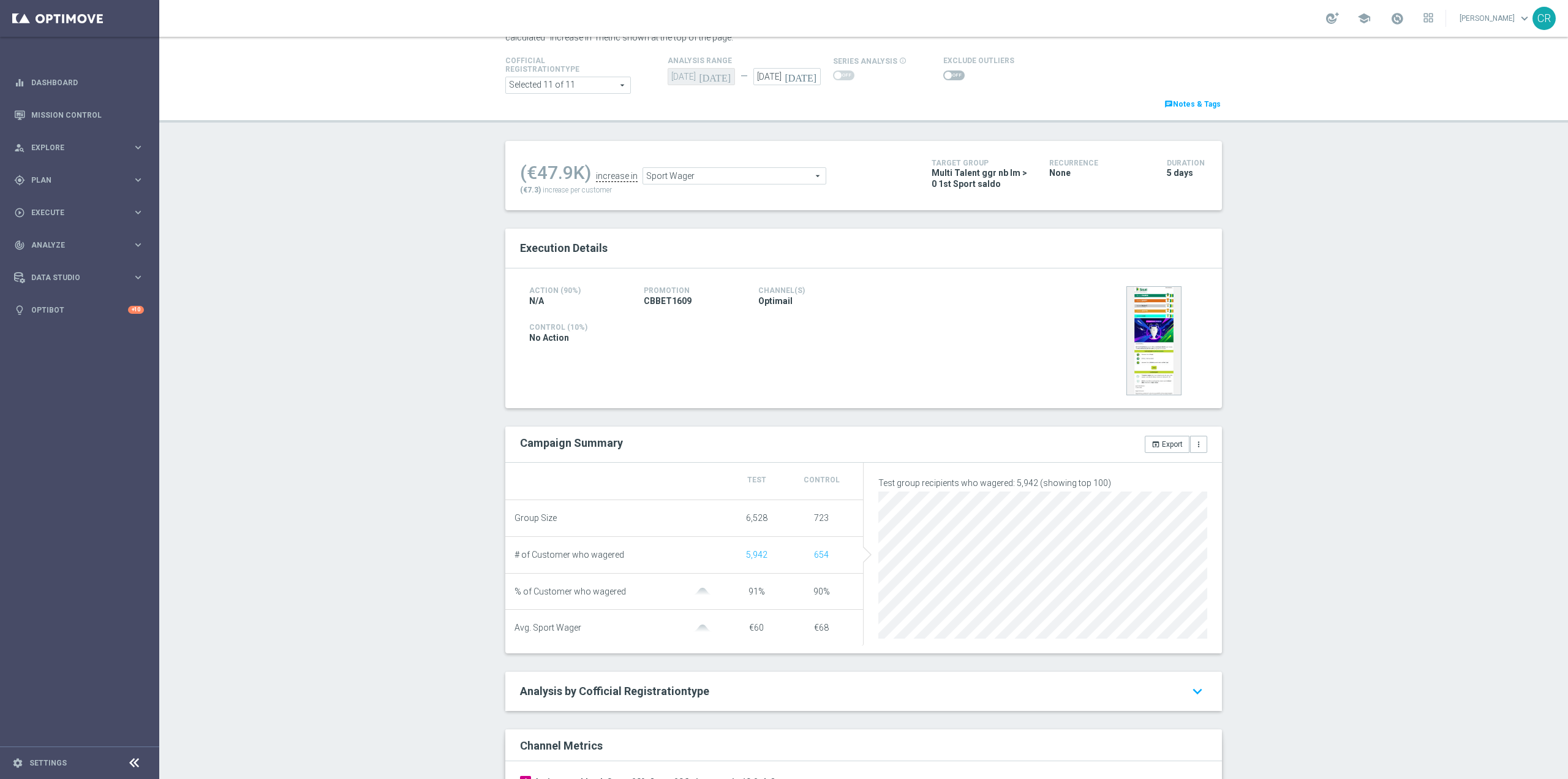
click at [944, 75] on span at bounding box center [948, 75] width 8 height 8
click at [944, 75] on input "checkbox" at bounding box center [954, 75] width 21 height 10
click at [804, 183] on span "Sport Wager" at bounding box center [722, 179] width 182 height 16
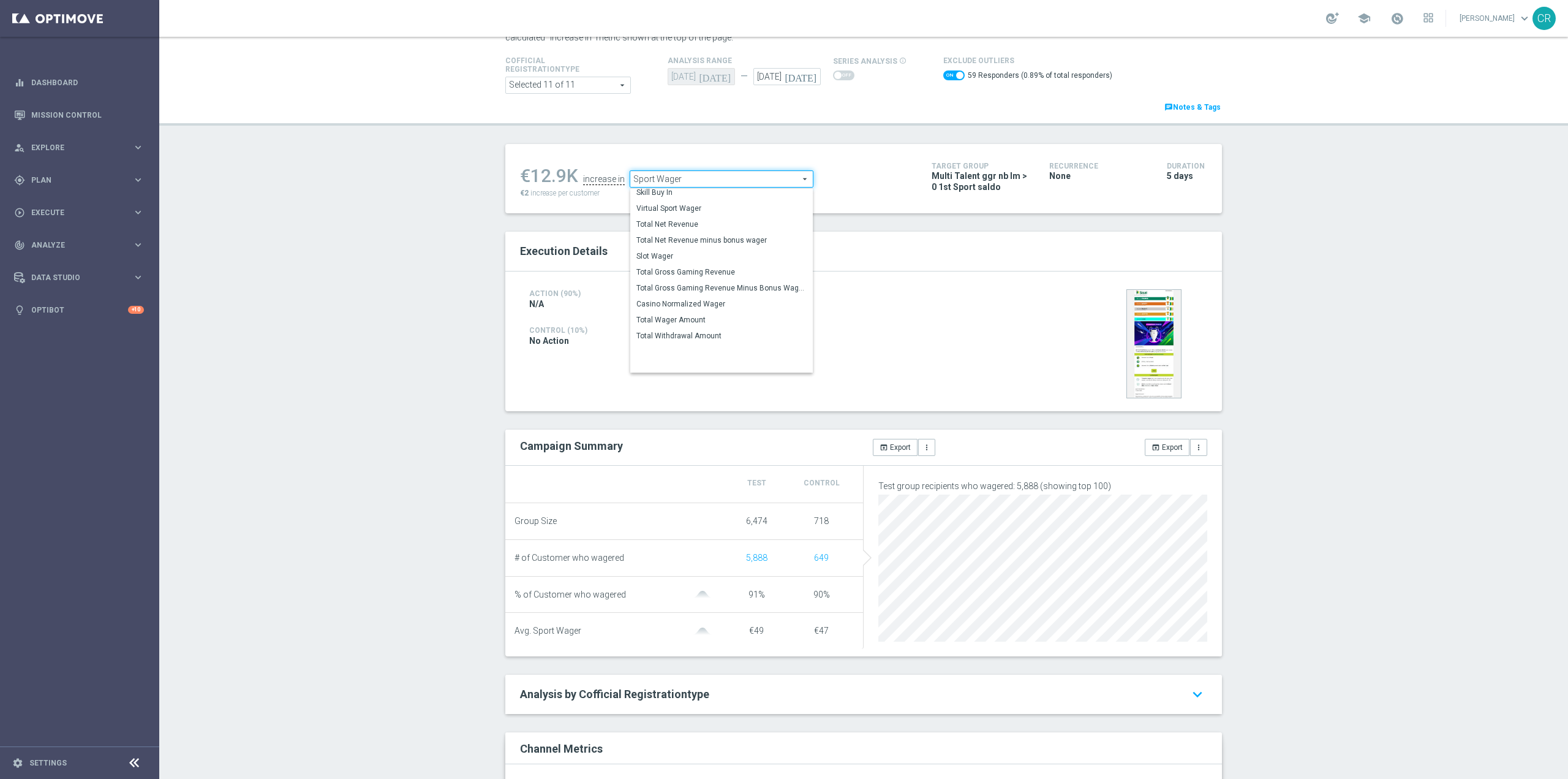
scroll to position [177, 0]
click at [727, 270] on span "Total Gross Gaming Revenue" at bounding box center [722, 268] width 170 height 10
checkbox input "false"
type input "Total Gross Gaming Revenue"
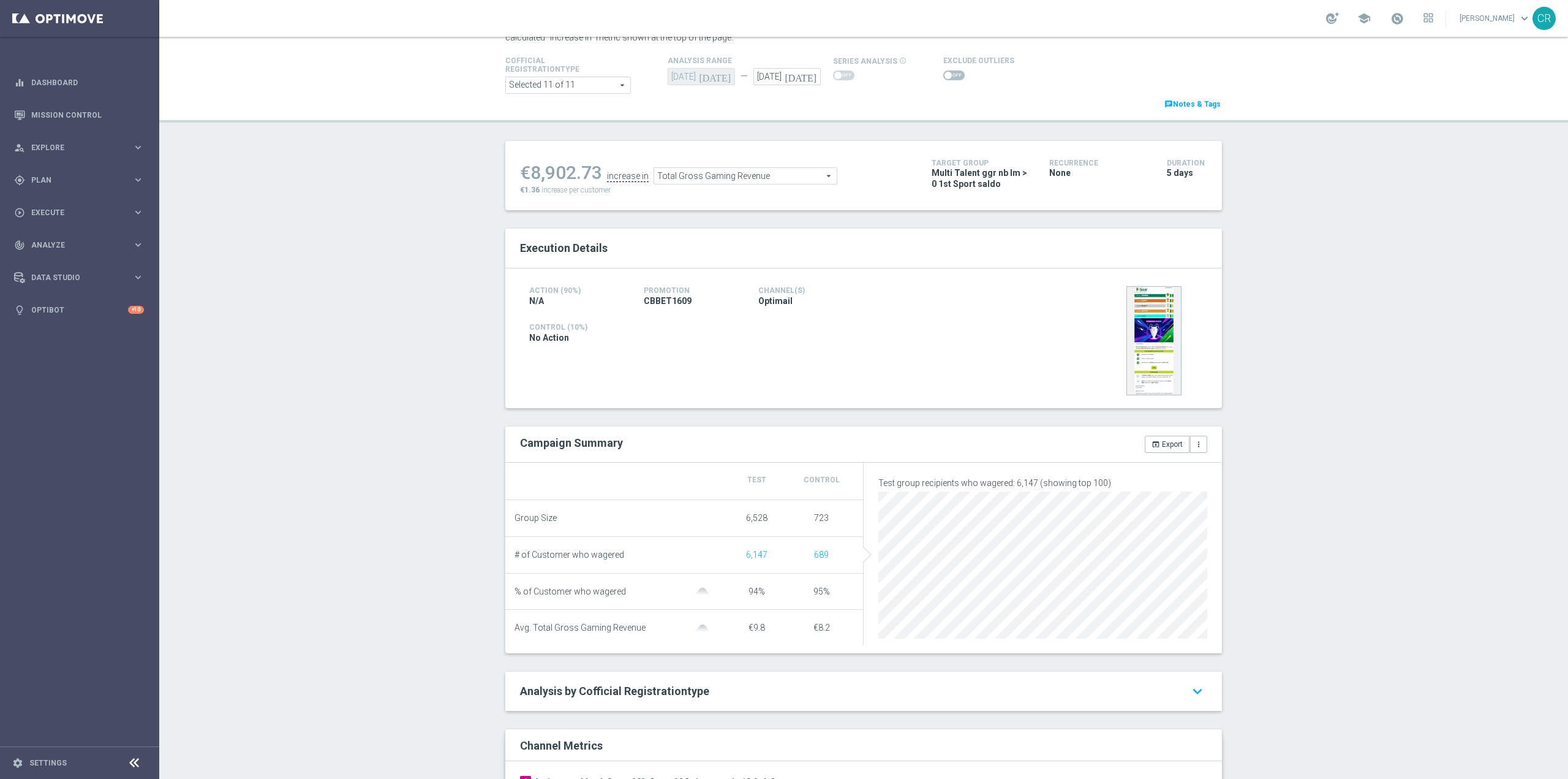
click at [947, 71] on span at bounding box center [954, 75] width 21 height 10
click at [947, 71] on input "checkbox" at bounding box center [954, 75] width 21 height 10
checkbox input "true"
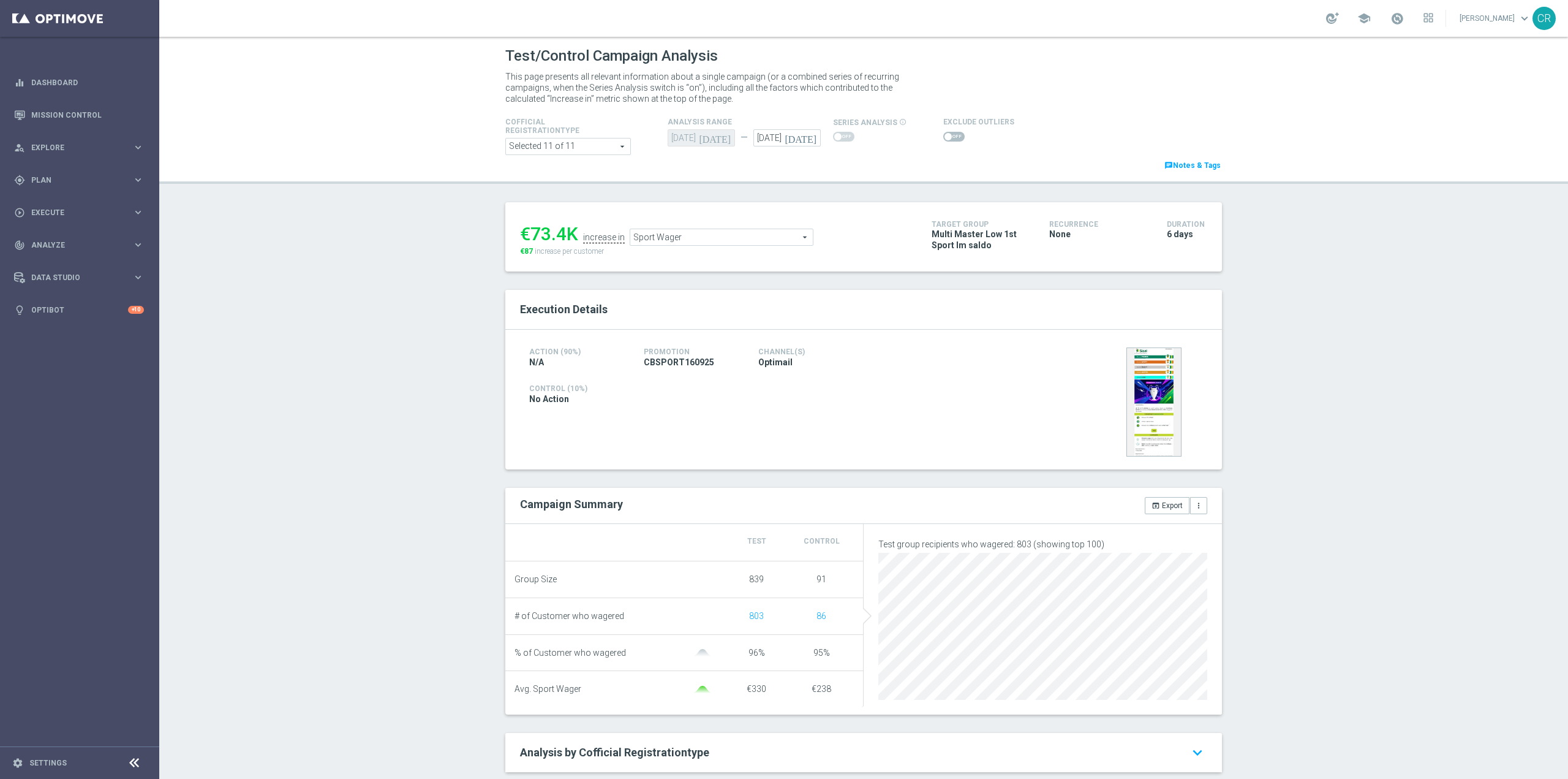
click at [805, 141] on icon "[DATE]" at bounding box center [803, 136] width 36 height 14
click at [782, 267] on span "22" at bounding box center [780, 266] width 20 height 20
type input "[DATE]"
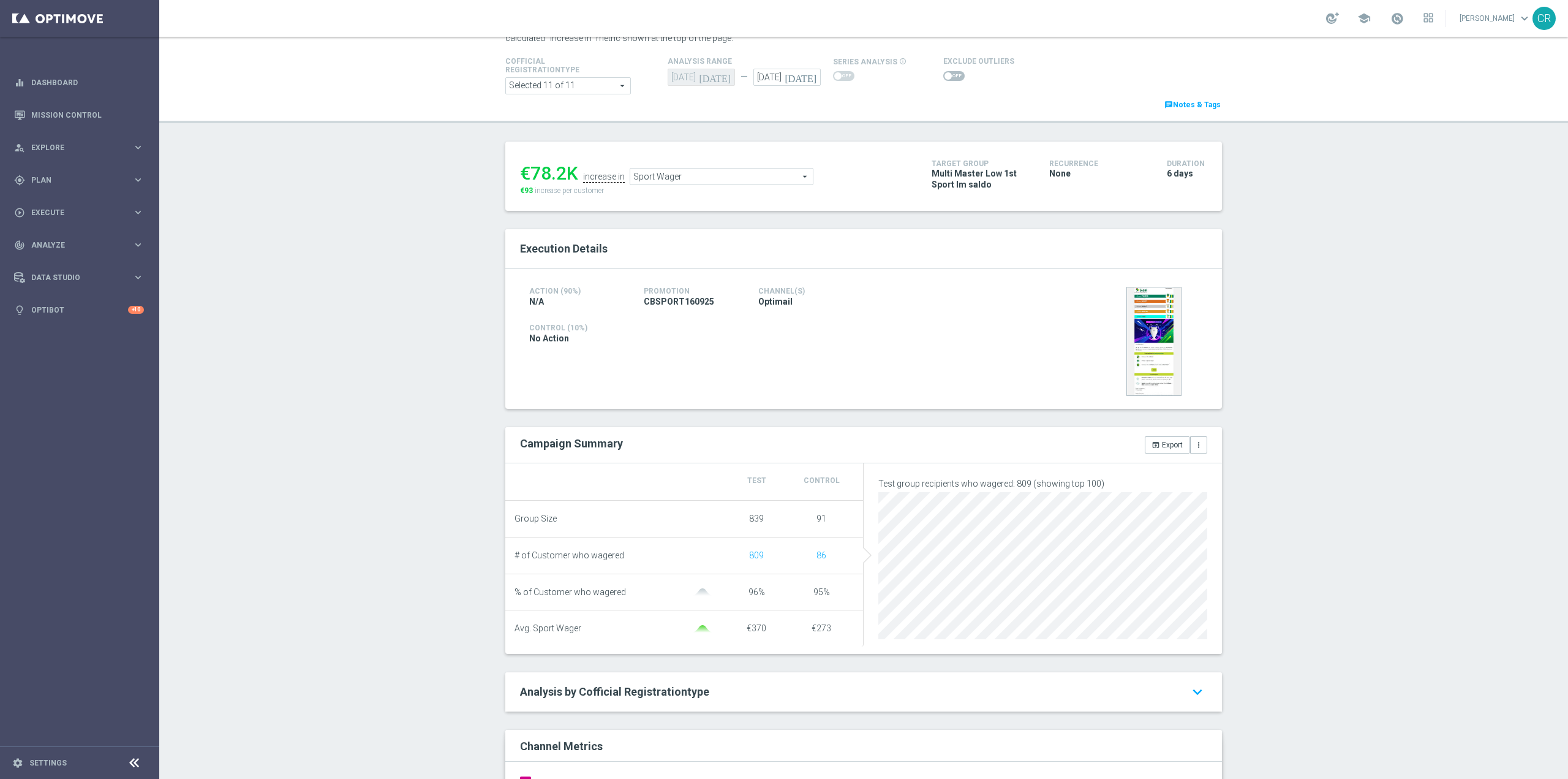
scroll to position [62, 0]
click at [786, 172] on span "Sport Wager" at bounding box center [722, 176] width 182 height 16
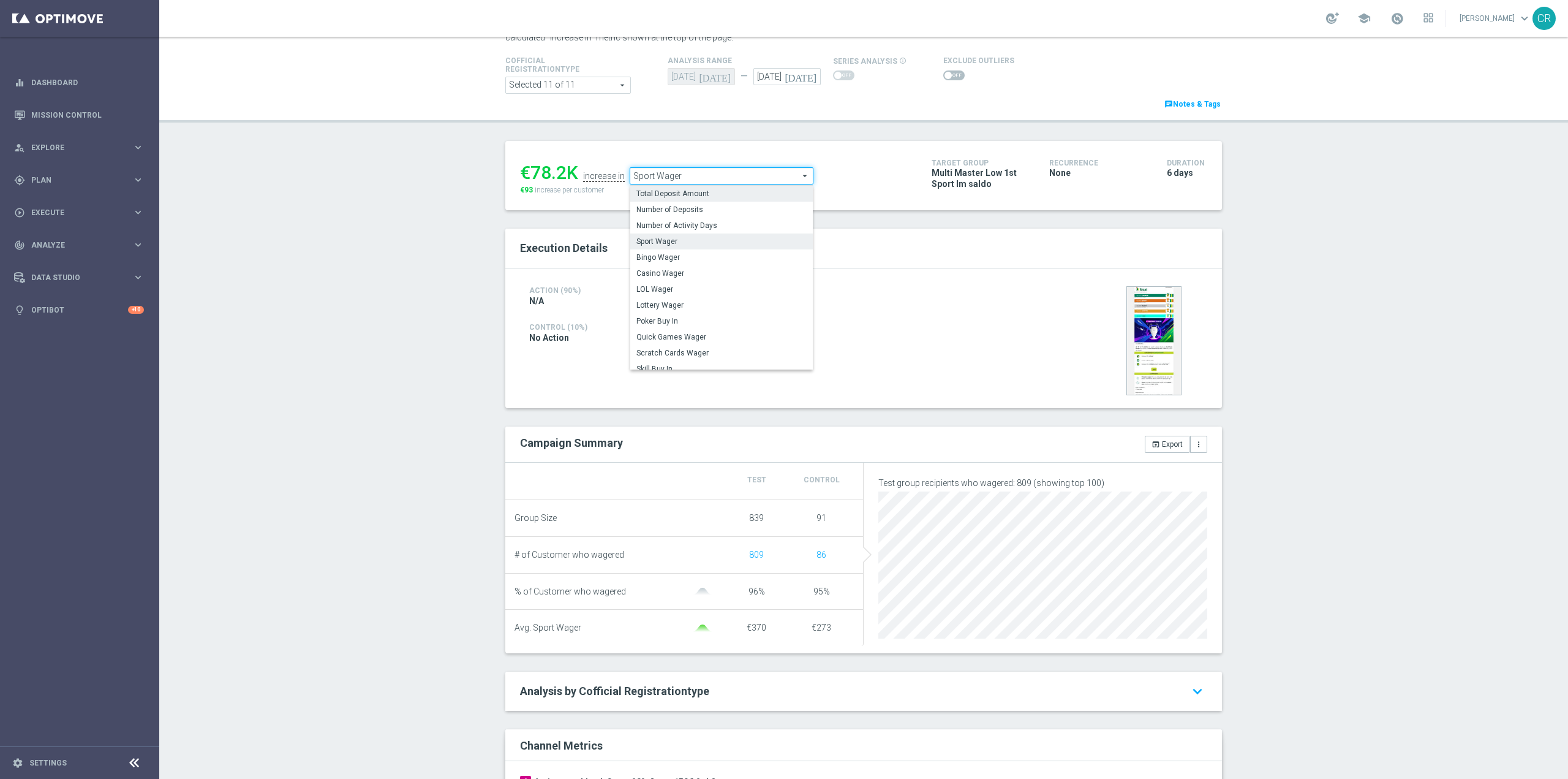
click at [746, 197] on span "Total Deposit Amount" at bounding box center [722, 193] width 170 height 10
type input "Total Deposit Amount"
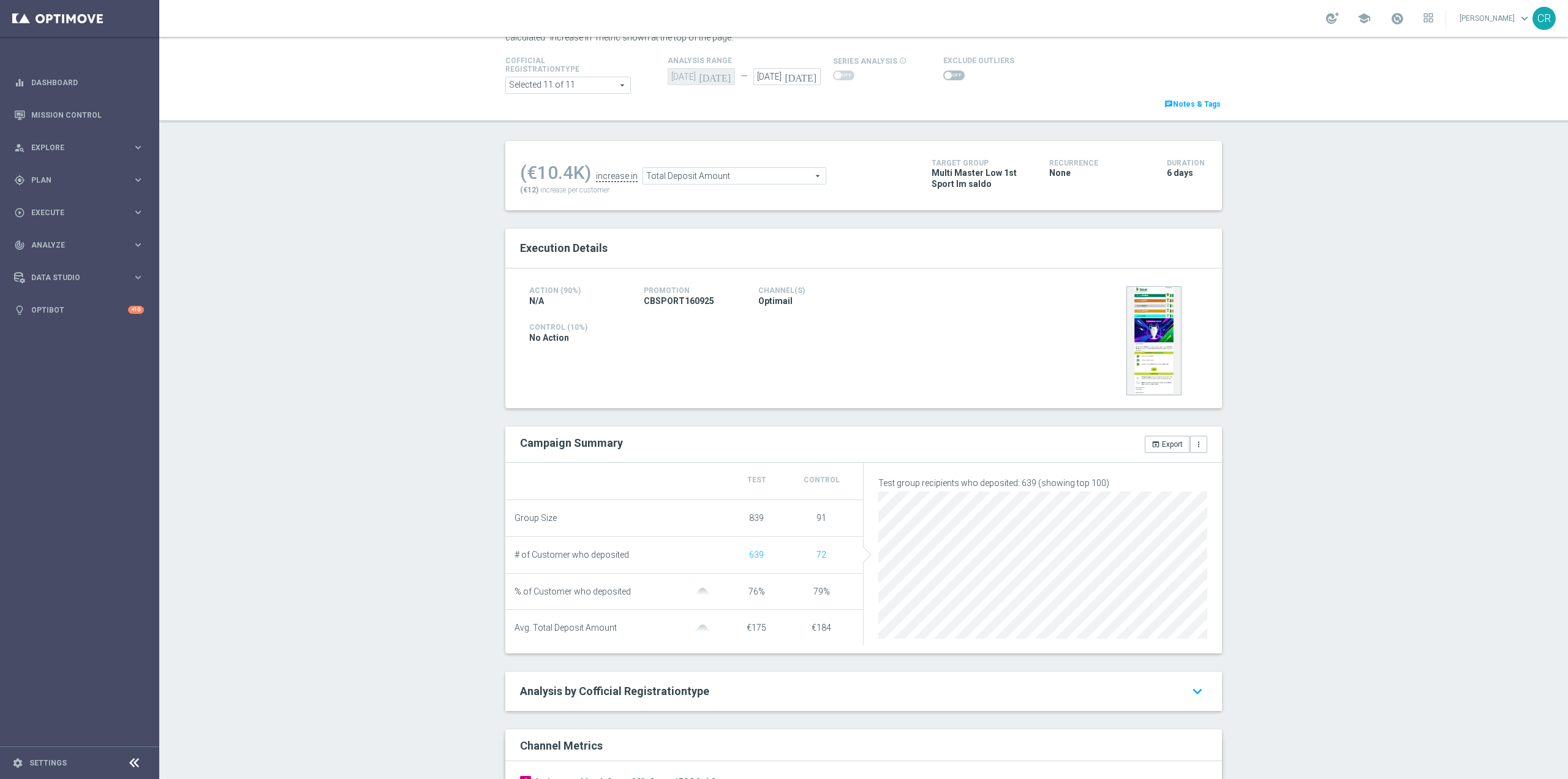
click at [944, 71] on span at bounding box center [954, 75] width 21 height 10
click at [944, 71] on input "checkbox" at bounding box center [954, 75] width 21 height 10
click at [735, 182] on span "Total Deposit Amount" at bounding box center [732, 179] width 182 height 16
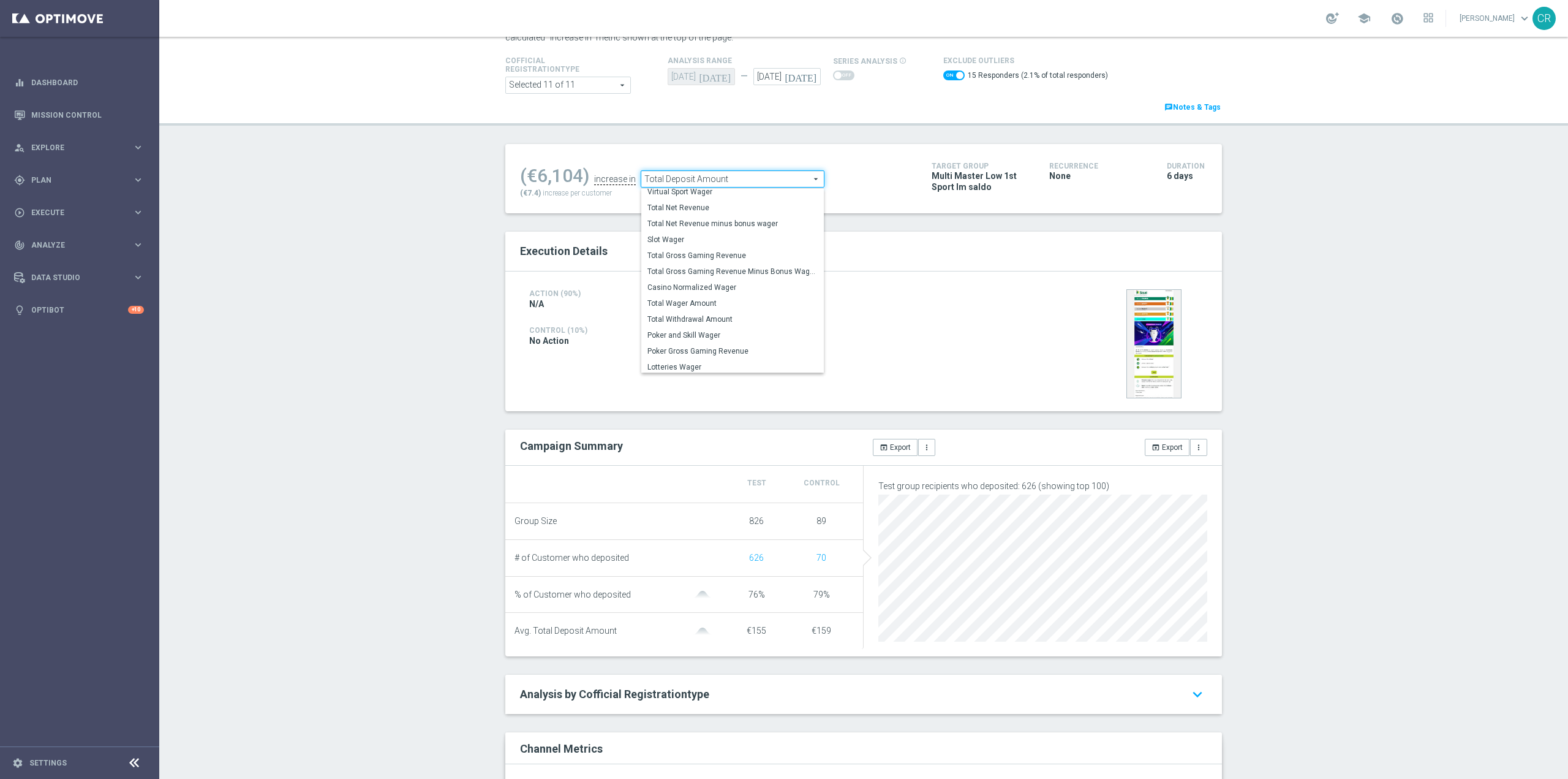
scroll to position [192, 0]
click at [720, 299] on span "Total Wager Amount" at bounding box center [732, 300] width 170 height 10
checkbox input "false"
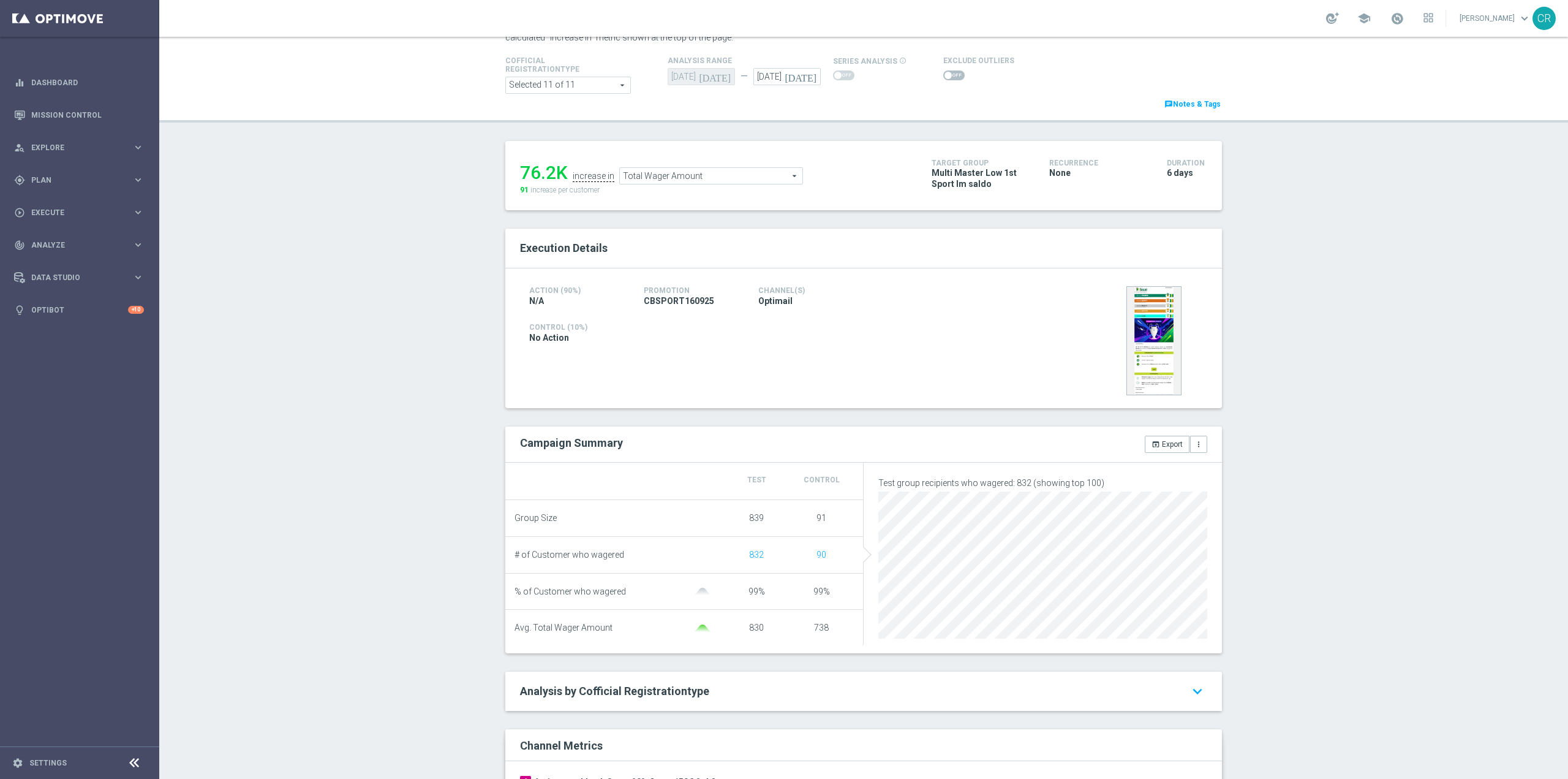
click at [693, 179] on span "Total Wager Amount" at bounding box center [711, 176] width 182 height 16
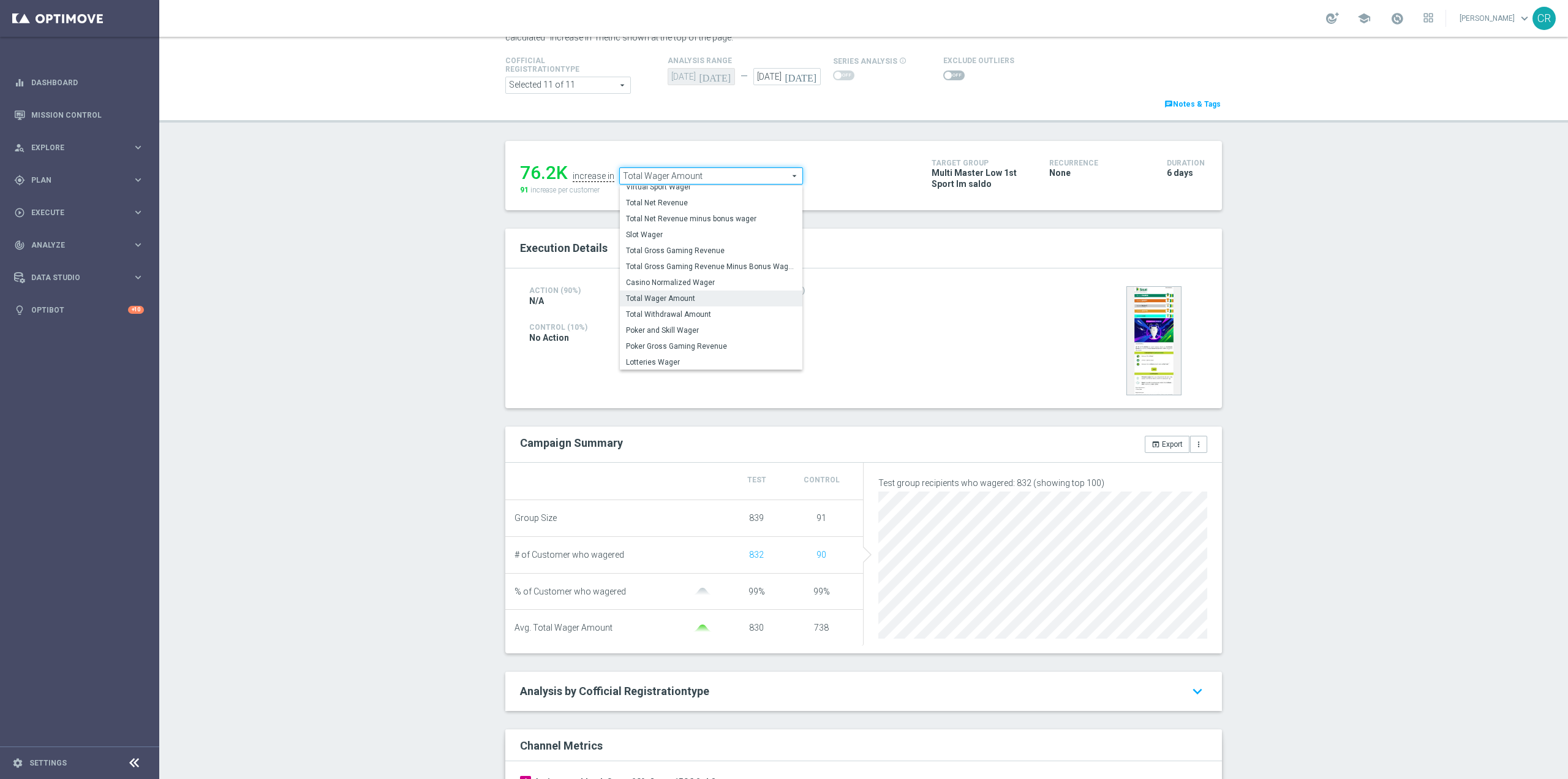
scroll to position [192, 0]
click at [702, 247] on span "Total Gross Gaming Revenue" at bounding box center [711, 250] width 170 height 10
type input "Total Gross Gaming Revenue"
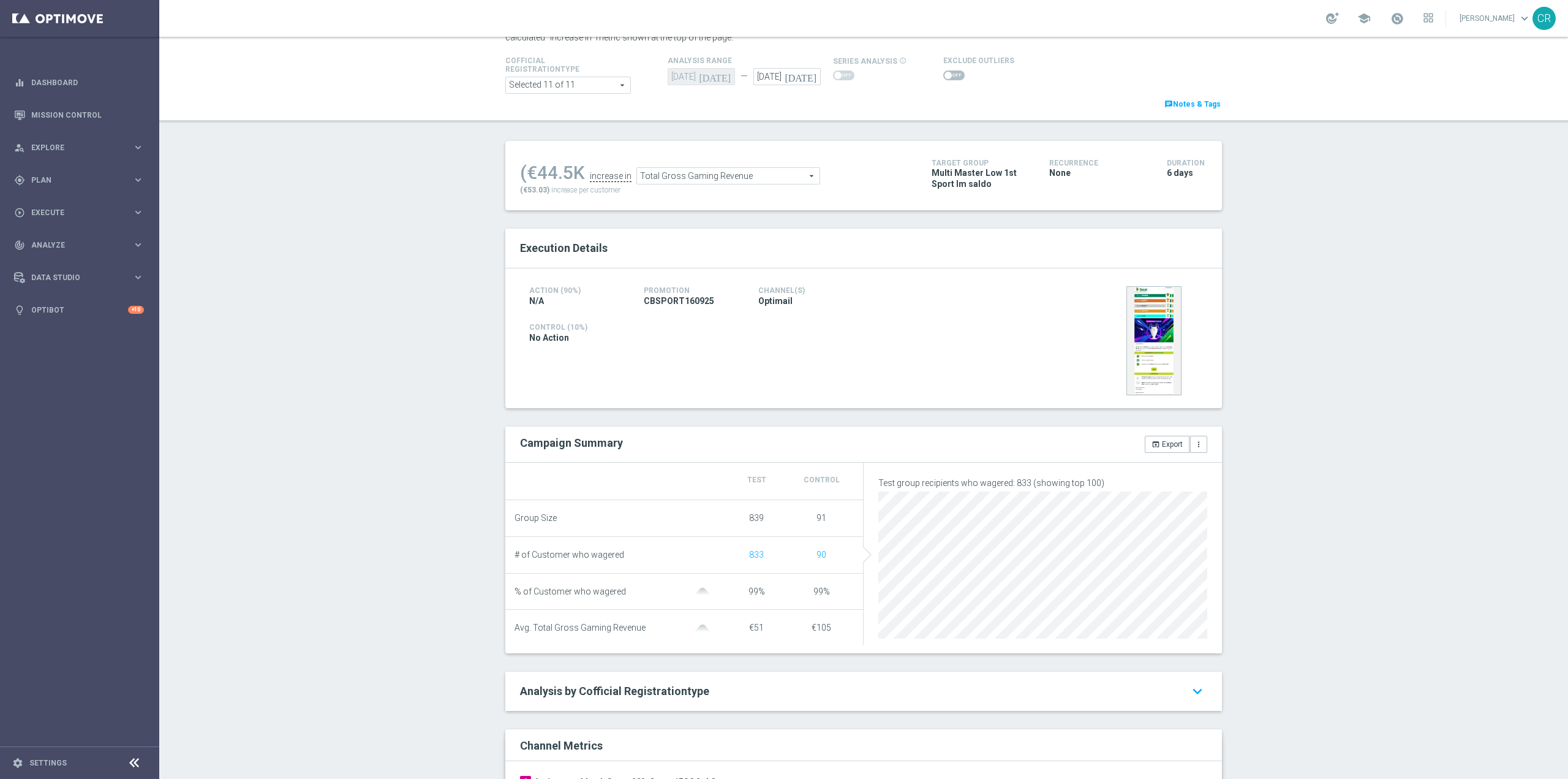
click at [947, 77] on span at bounding box center [954, 75] width 21 height 10
click at [947, 77] on input "checkbox" at bounding box center [954, 75] width 21 height 10
checkbox input "true"
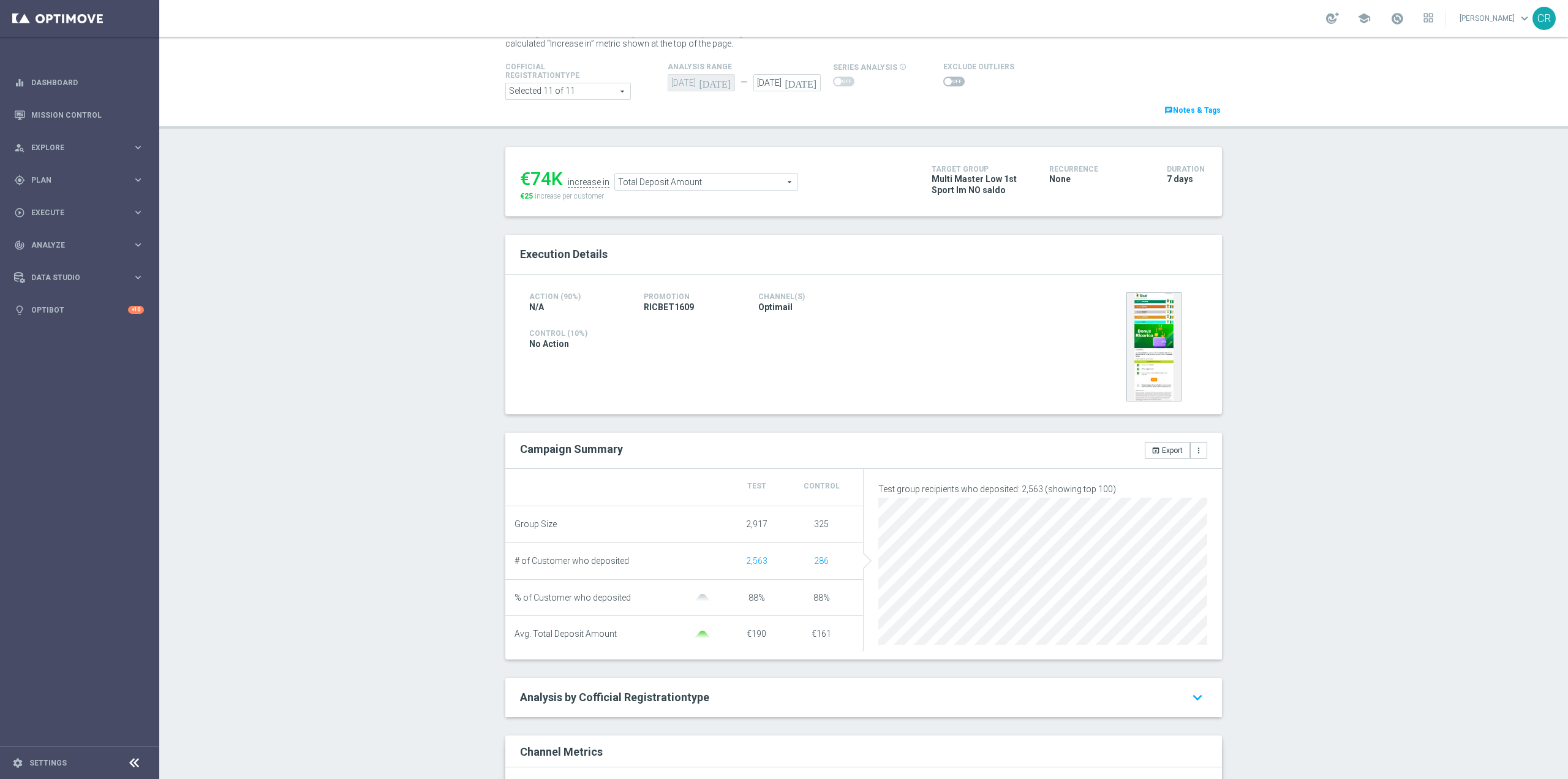
scroll to position [178, 0]
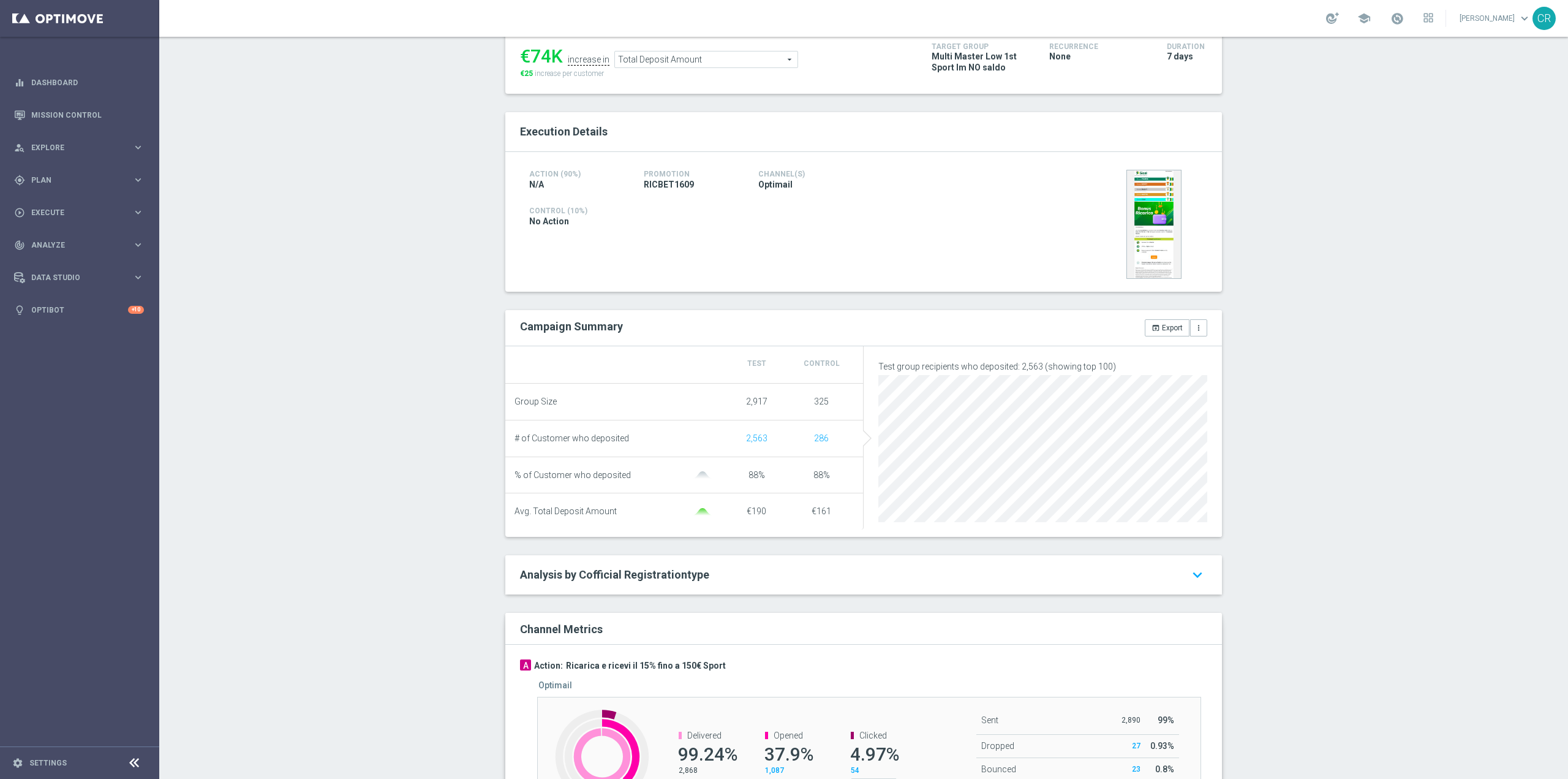
click at [751, 66] on span "Total Deposit Amount" at bounding box center [707, 59] width 182 height 16
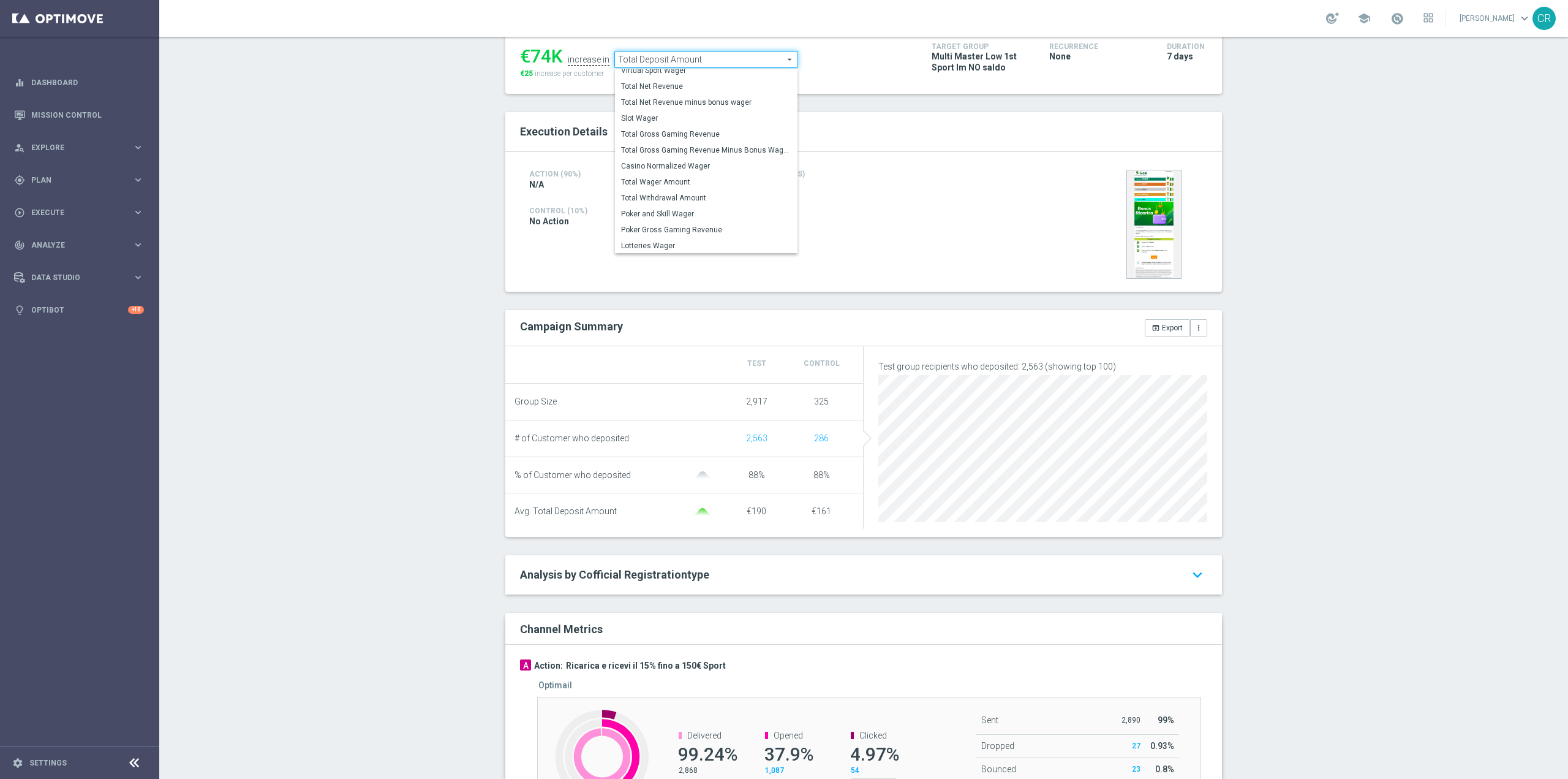
scroll to position [192, 0]
click at [694, 179] on span "Total Wager Amount" at bounding box center [707, 181] width 170 height 10
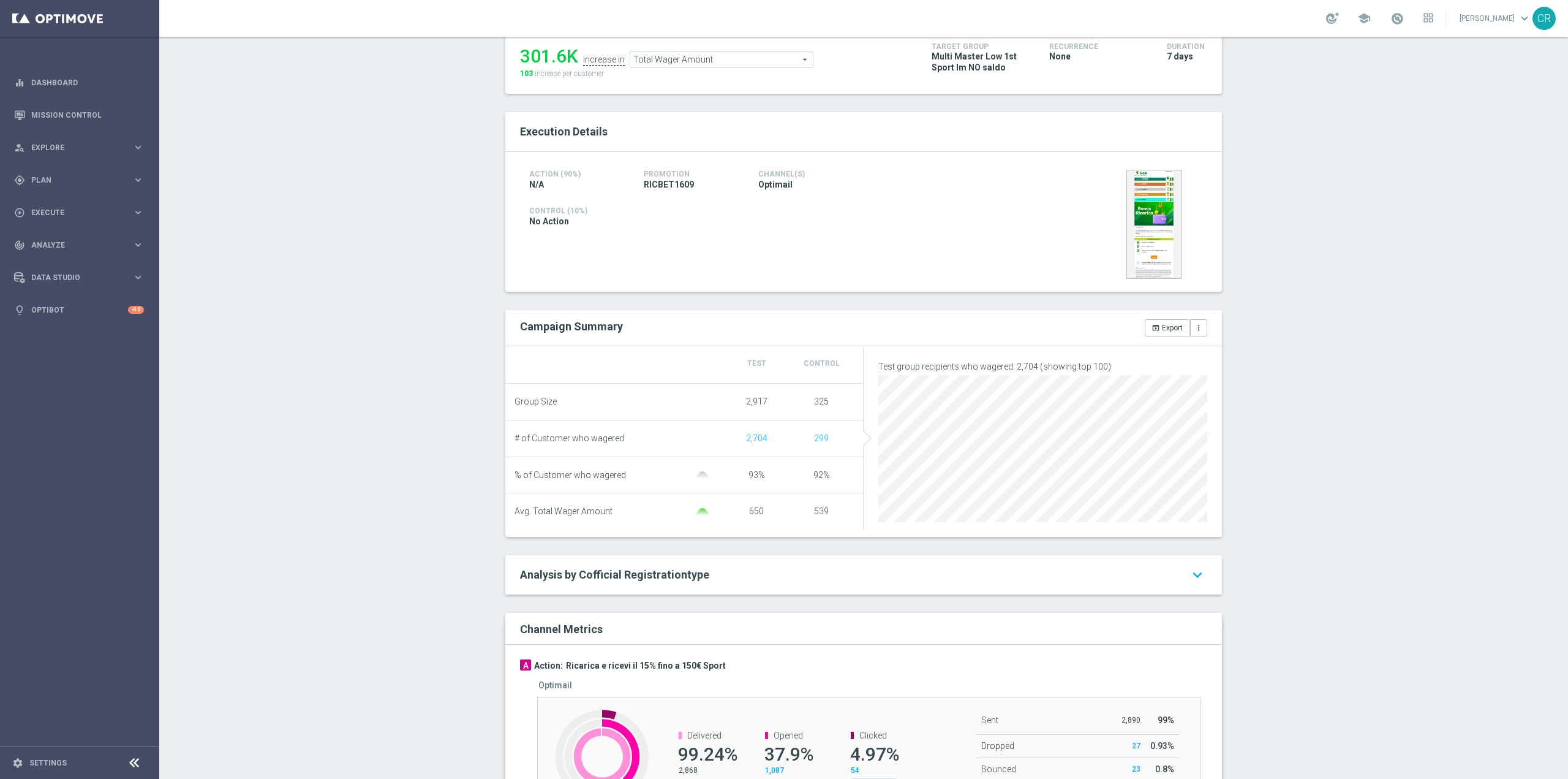
scroll to position [55, 0]
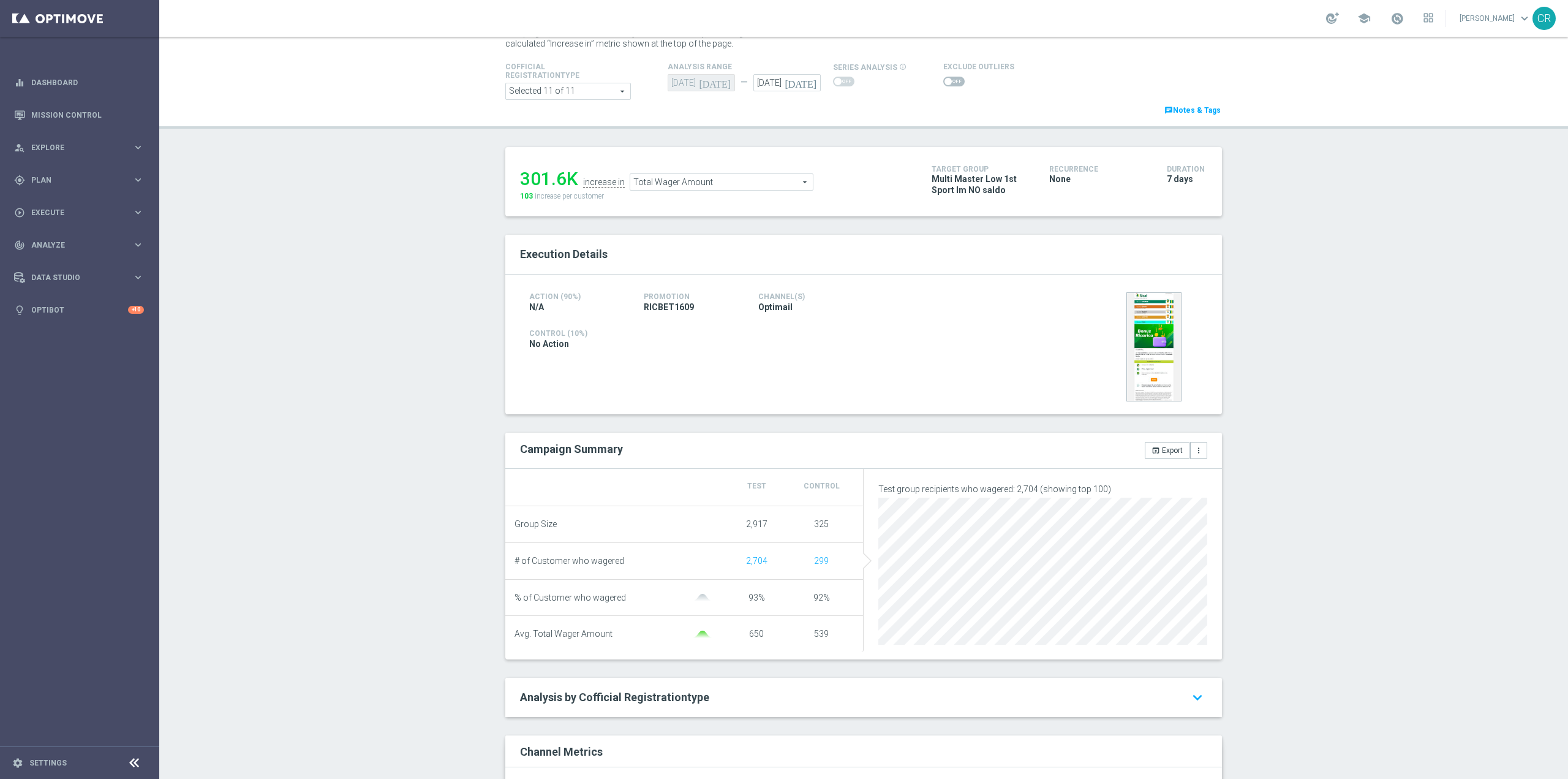
click at [736, 182] on span "Total Wager Amount" at bounding box center [722, 182] width 182 height 16
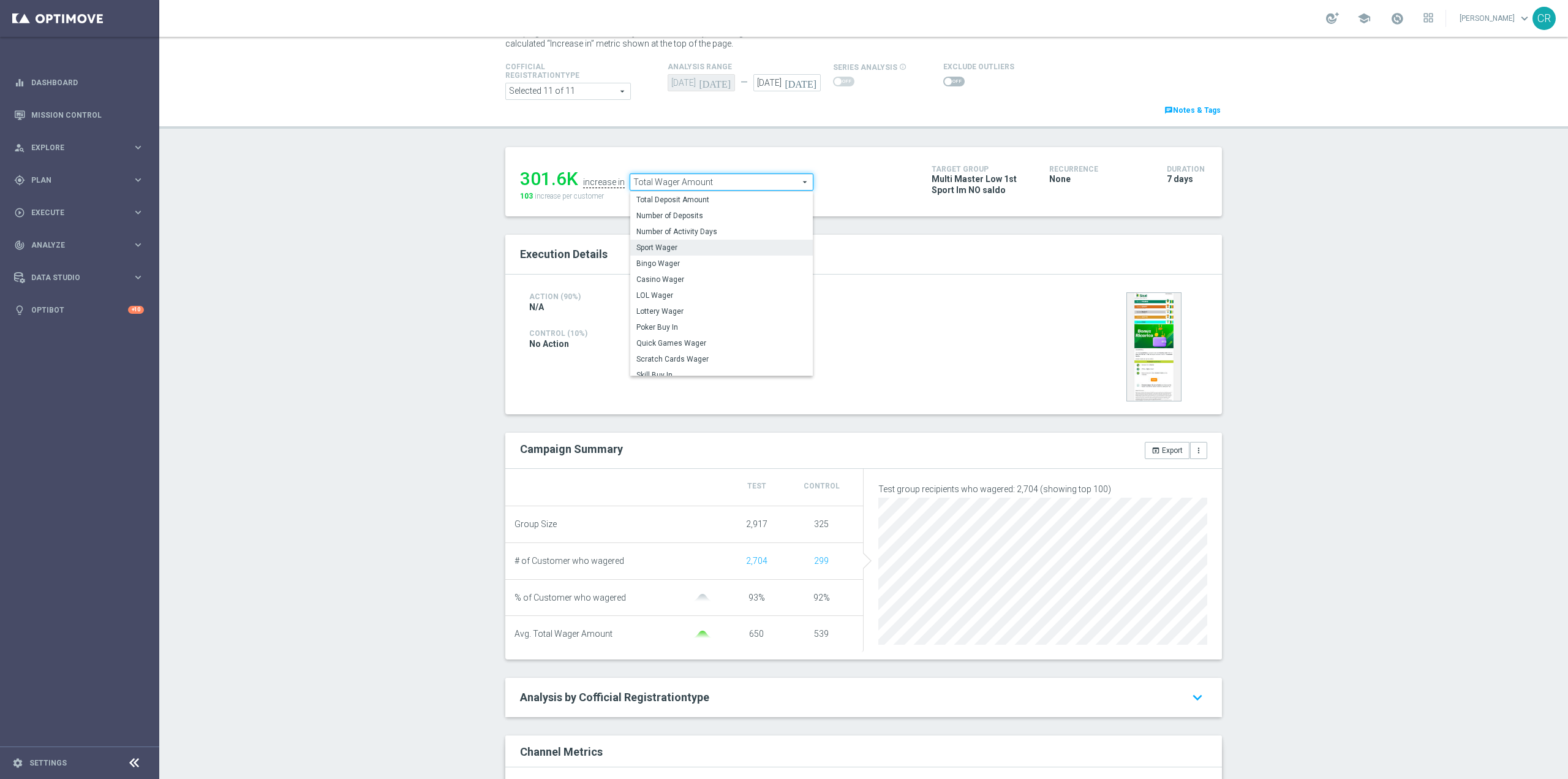
click at [726, 245] on span "Sport Wager" at bounding box center [722, 247] width 170 height 10
type input "Sport Wager"
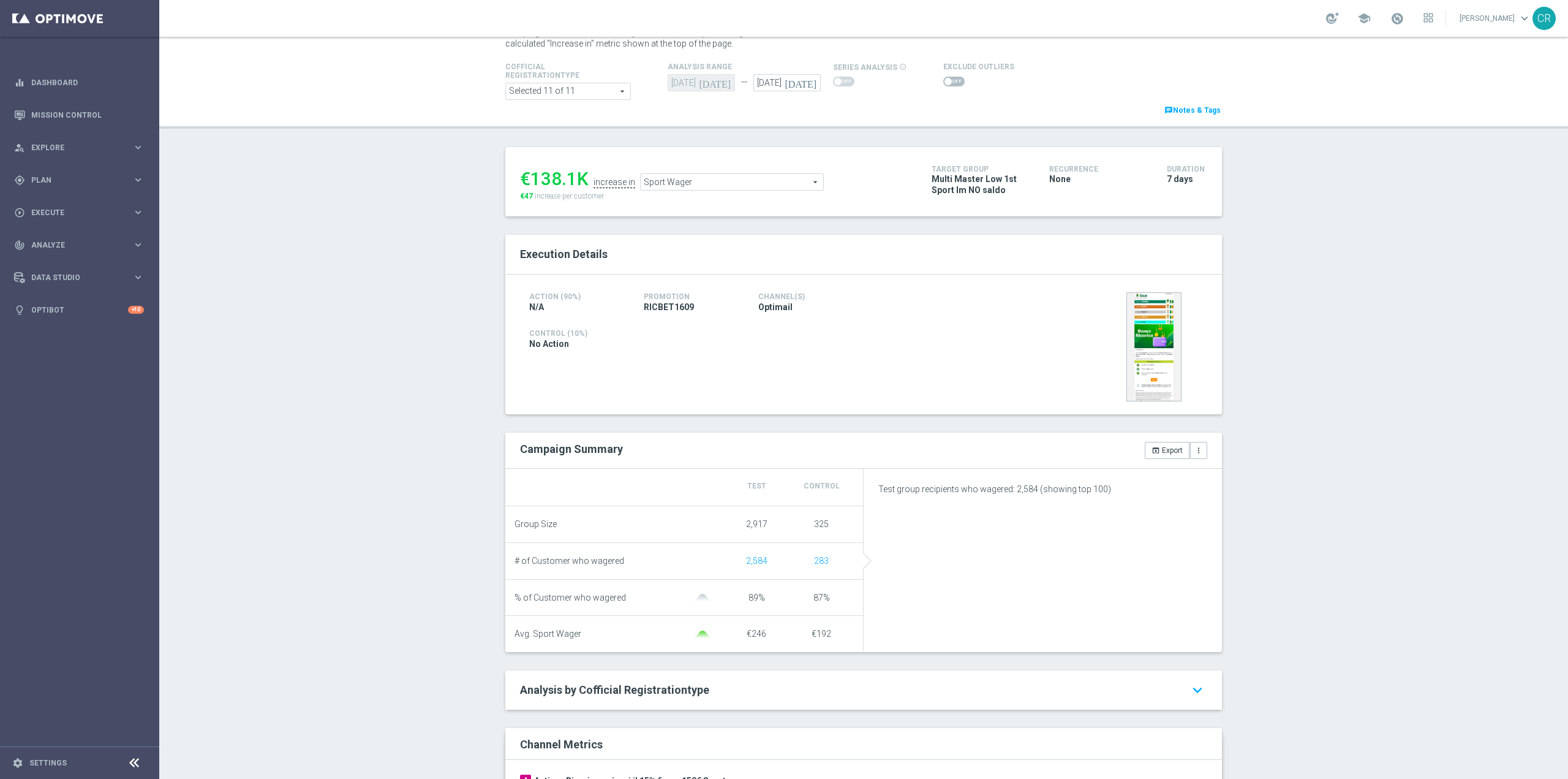
scroll to position [116, 0]
